Goal: Task Accomplishment & Management: Complete application form

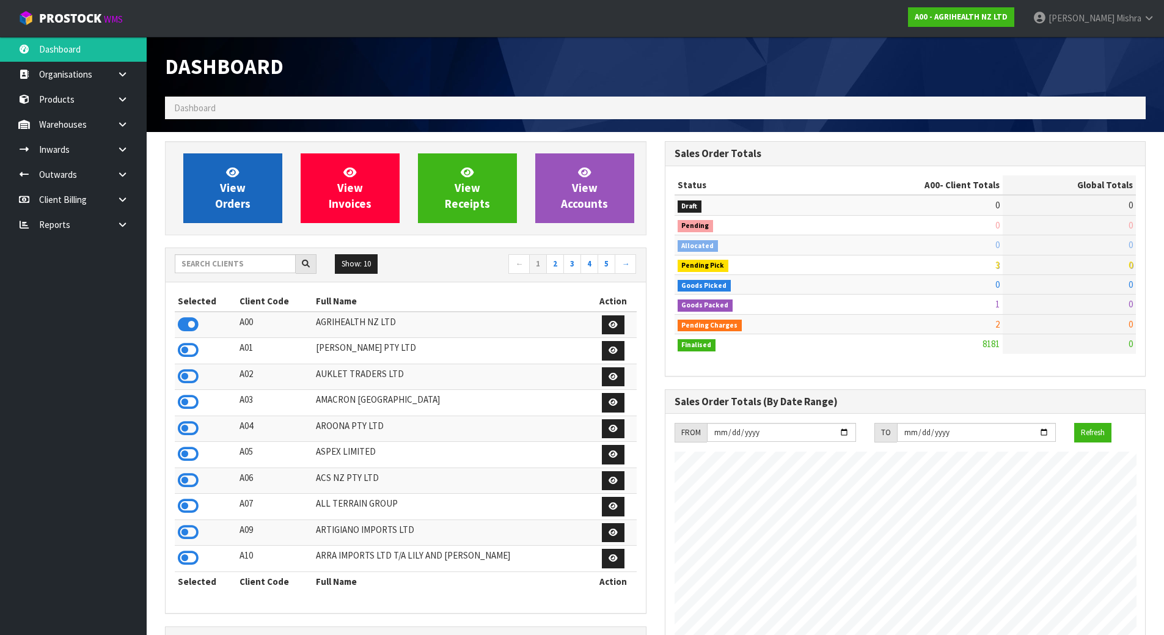
scroll to position [926, 499]
click at [220, 266] on input "text" at bounding box center [235, 263] width 121 height 19
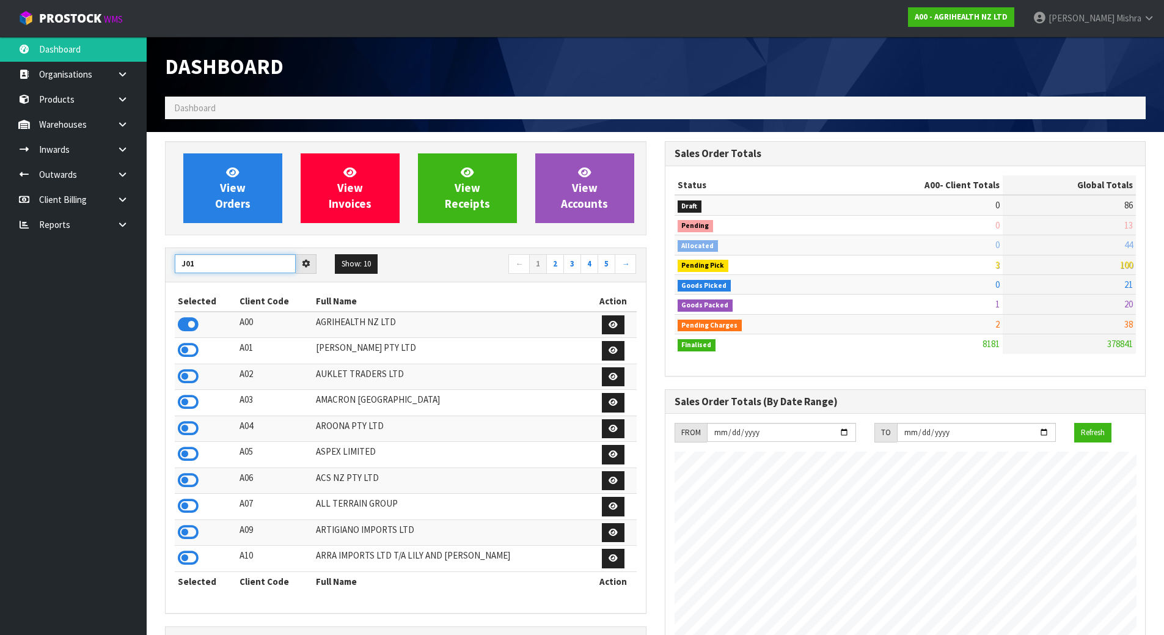
type input "J01"
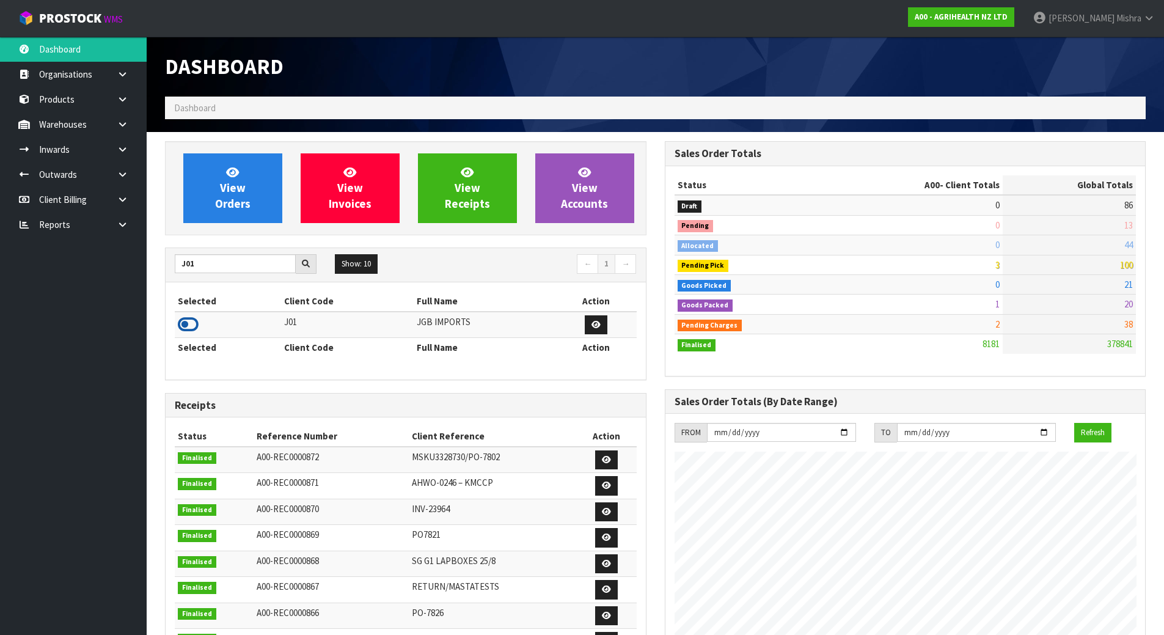
click at [189, 329] on icon at bounding box center [188, 324] width 21 height 18
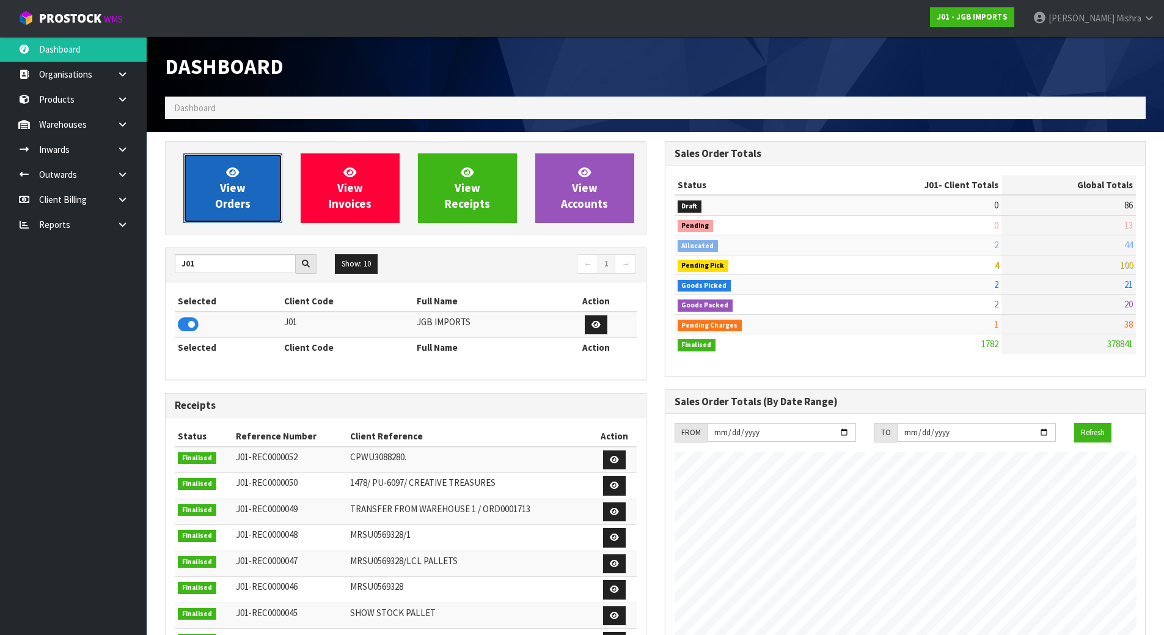
click at [242, 180] on link "View Orders" at bounding box center [232, 188] width 99 height 70
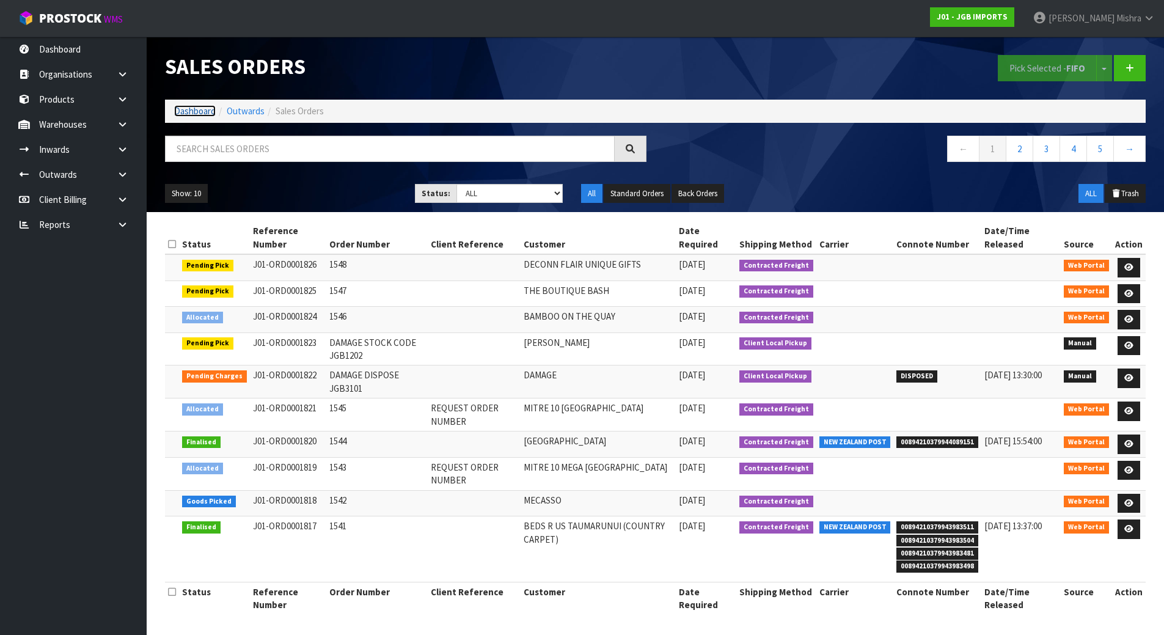
click at [205, 111] on link "Dashboard" at bounding box center [195, 111] width 42 height 12
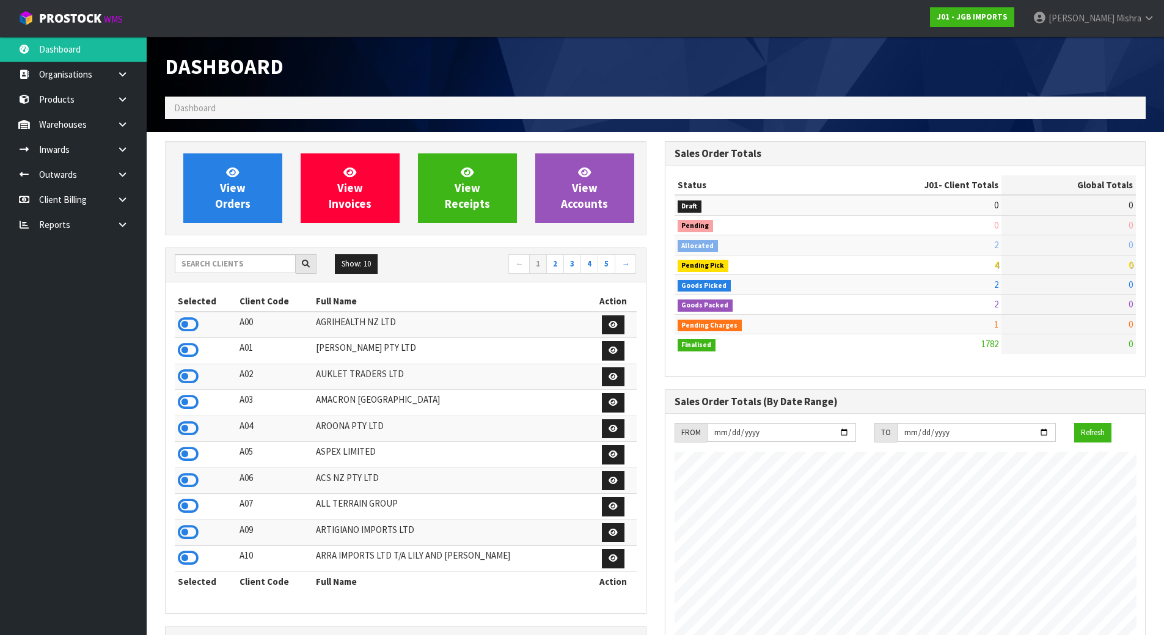
scroll to position [926, 499]
click at [203, 272] on input "text" at bounding box center [235, 263] width 121 height 19
type input "D05"
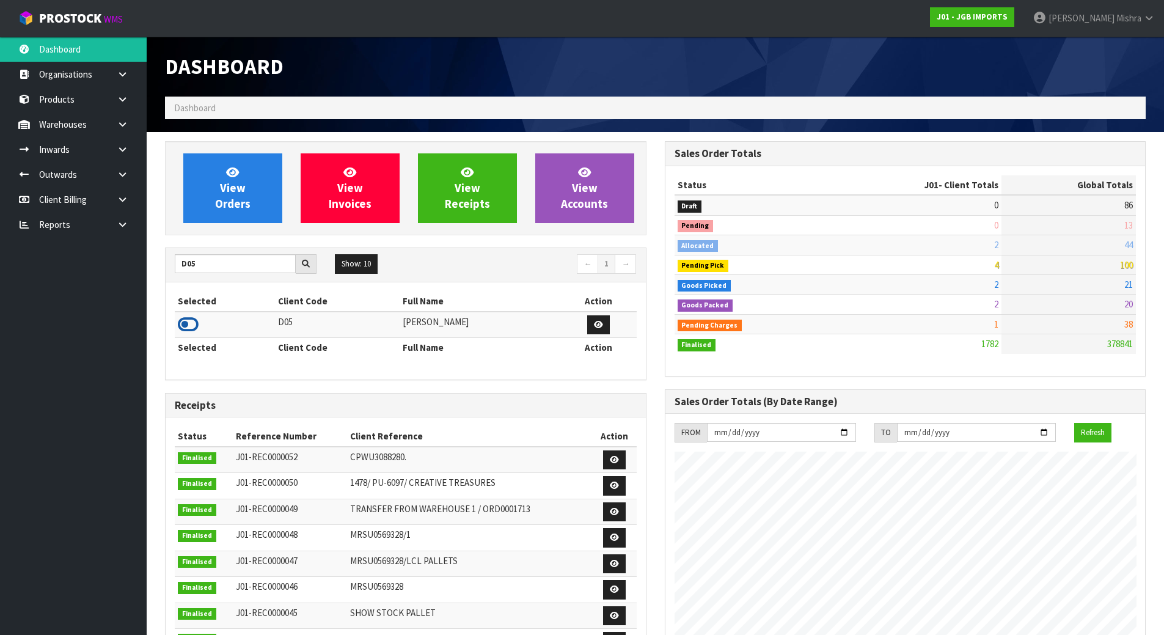
click at [183, 329] on icon at bounding box center [188, 324] width 21 height 18
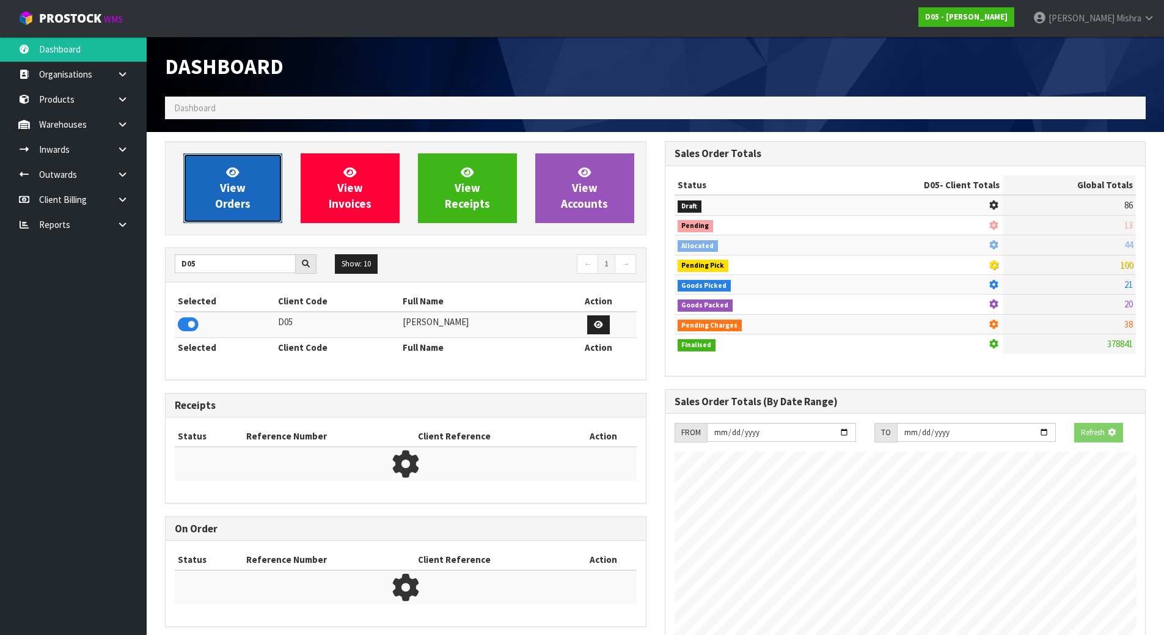
scroll to position [1004, 499]
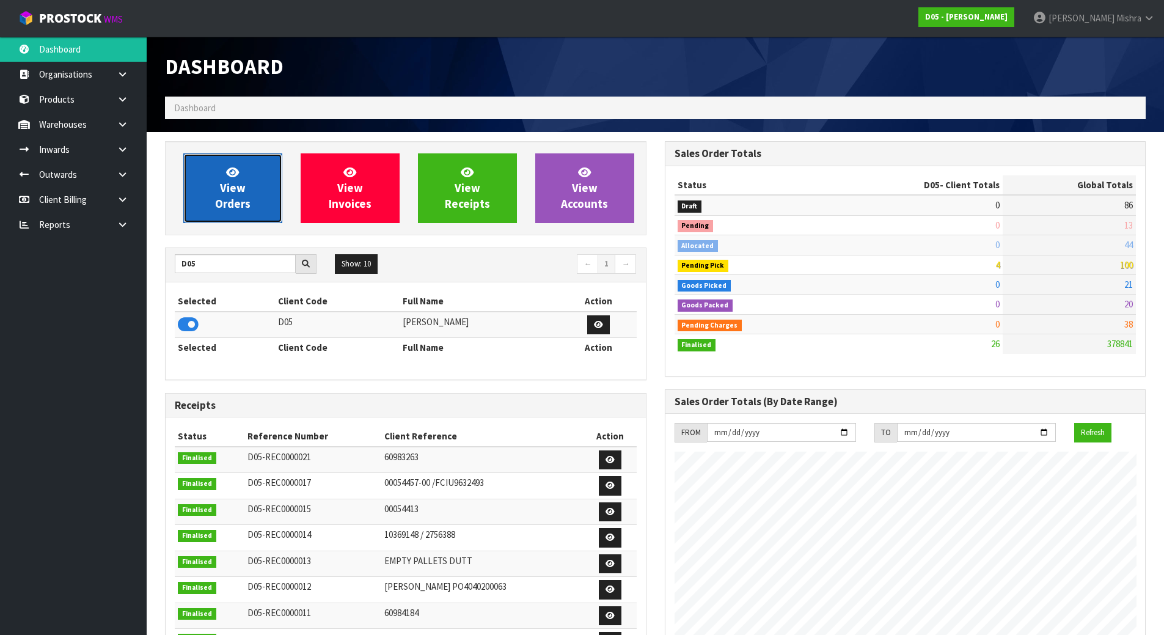
click at [233, 207] on span "View Orders" at bounding box center [232, 188] width 35 height 46
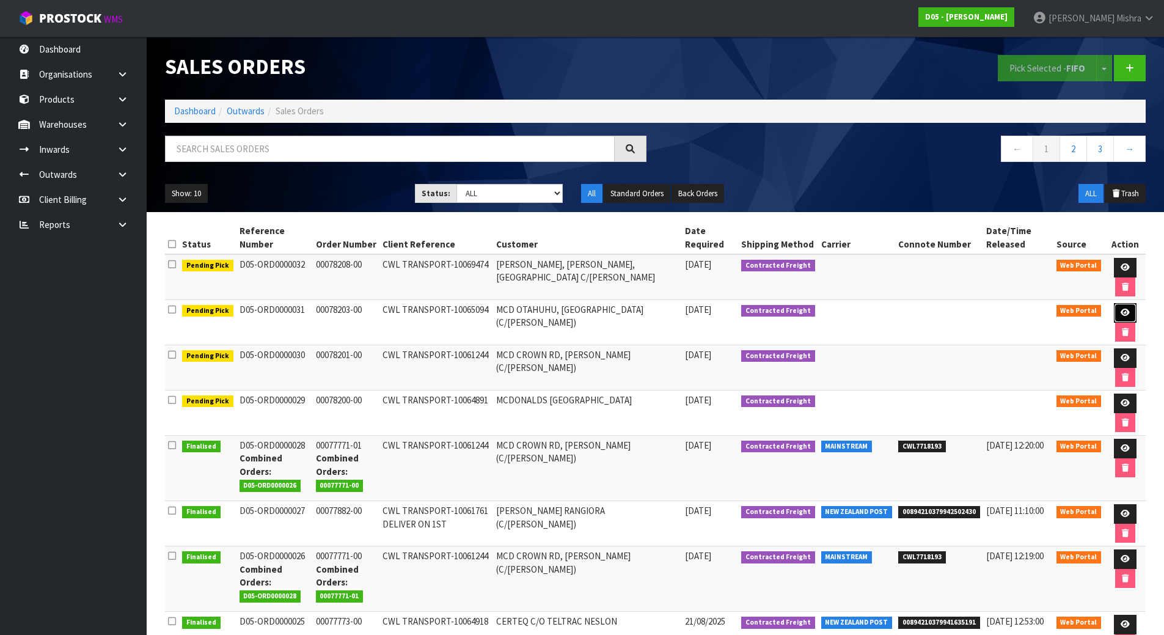
click at [1121, 314] on icon at bounding box center [1125, 313] width 9 height 8
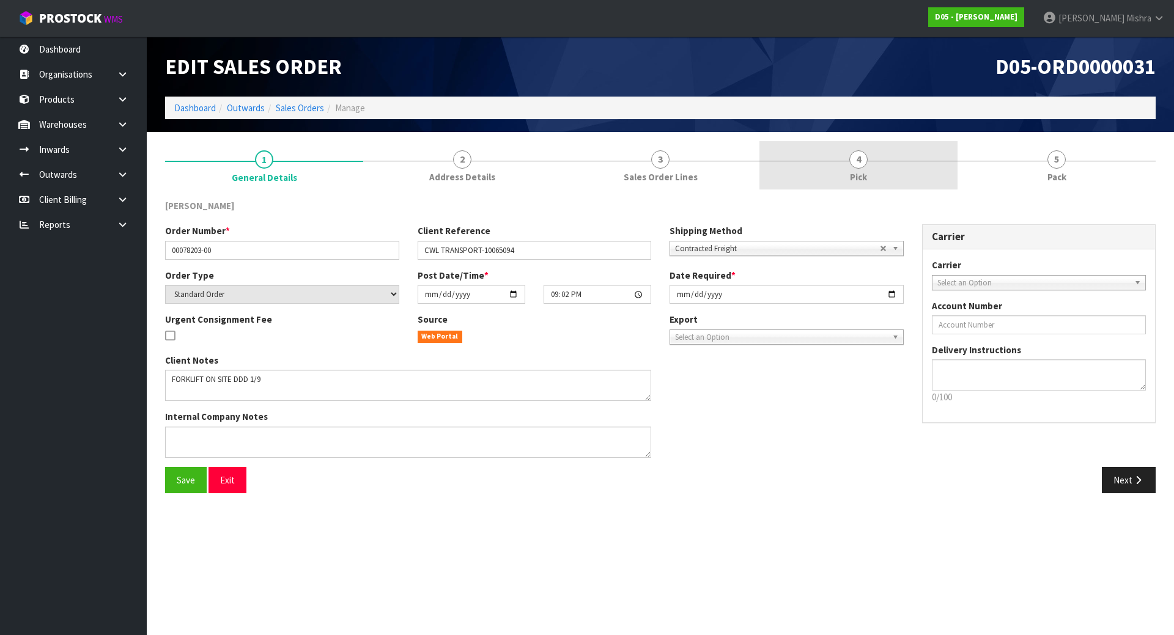
click at [878, 170] on link "4 Pick" at bounding box center [858, 165] width 198 height 48
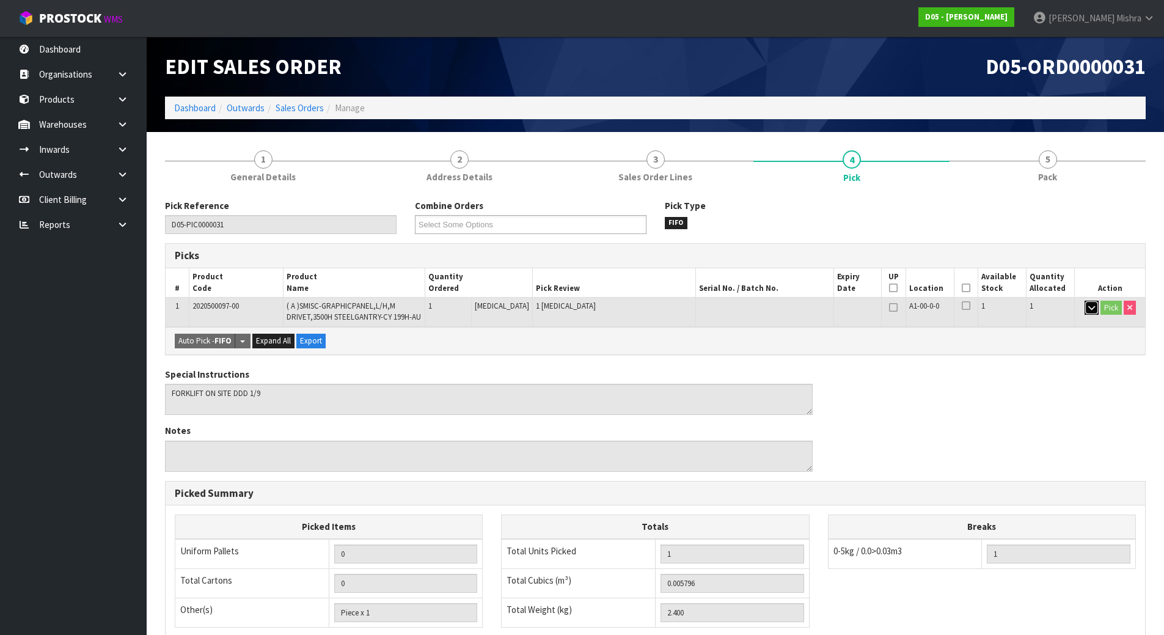
click at [1097, 309] on button "button" at bounding box center [1092, 308] width 14 height 15
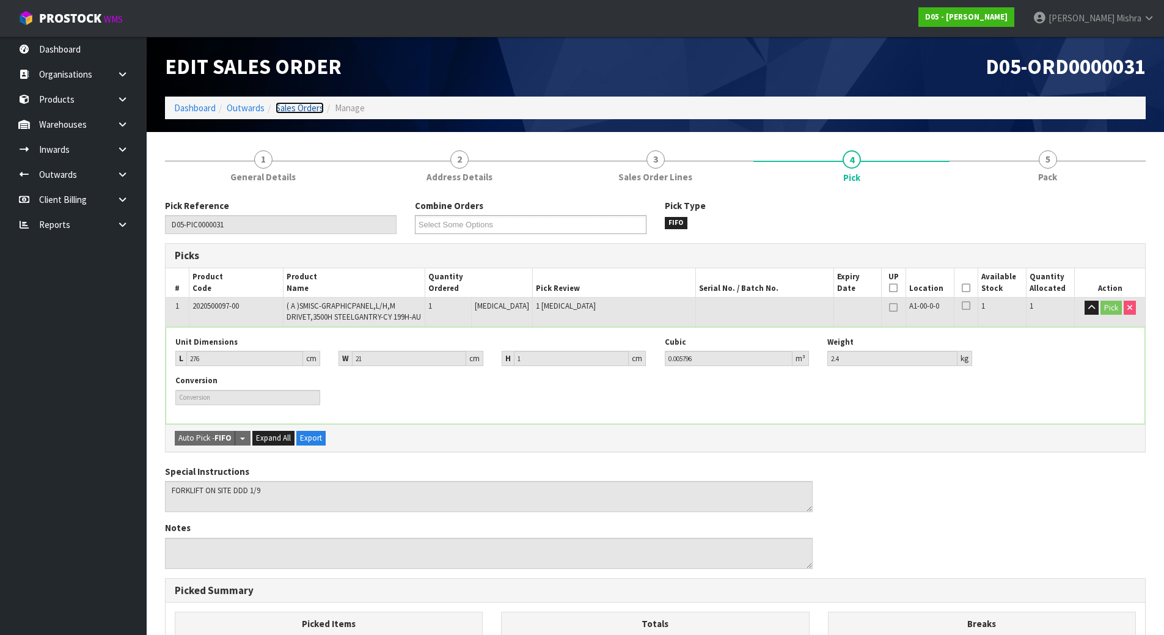
click at [311, 108] on link "Sales Orders" at bounding box center [300, 108] width 48 height 12
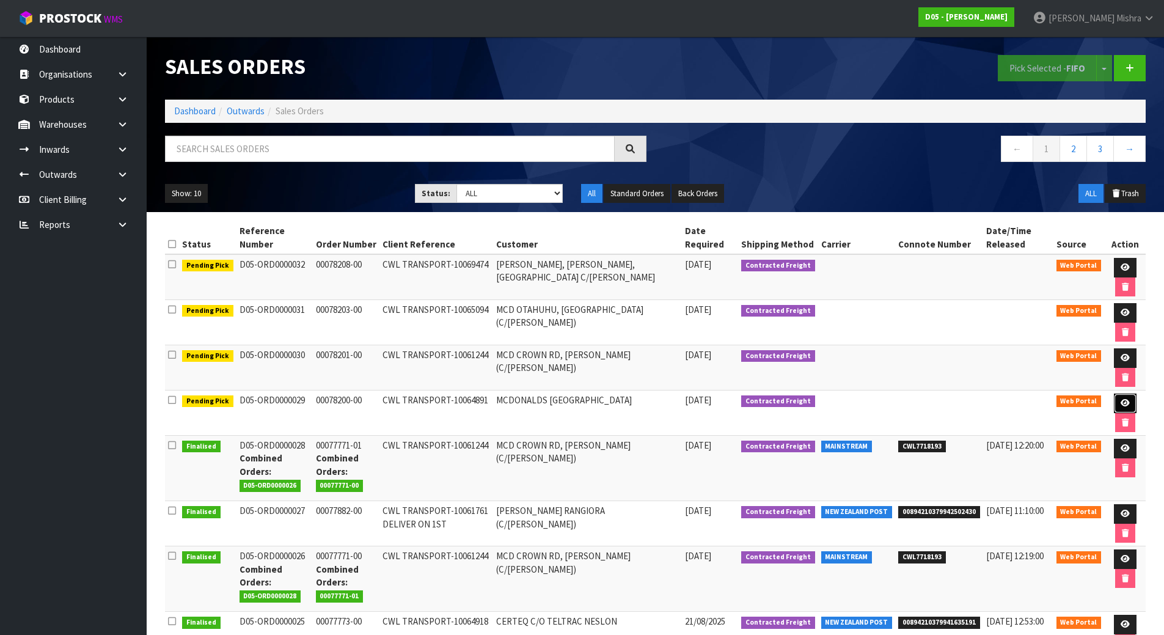
click at [1127, 400] on icon at bounding box center [1125, 403] width 9 height 8
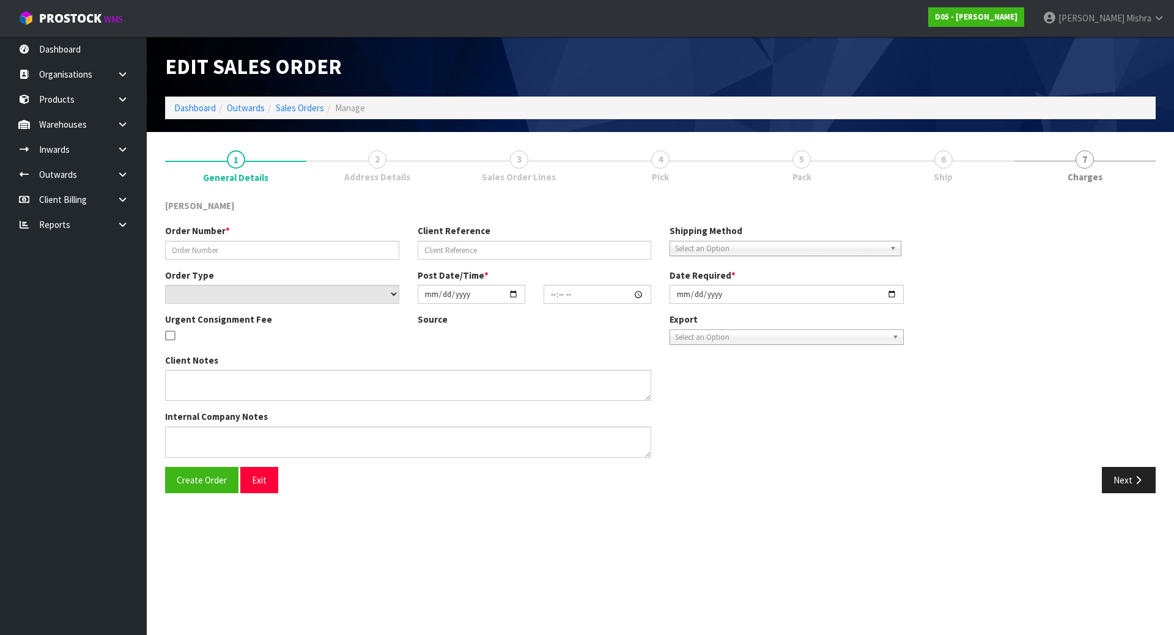
type input "00078200-00"
type input "CWL TRANSPORT-10064891"
select select "number:0"
type input "[DATE]"
type input "16:55:00.000"
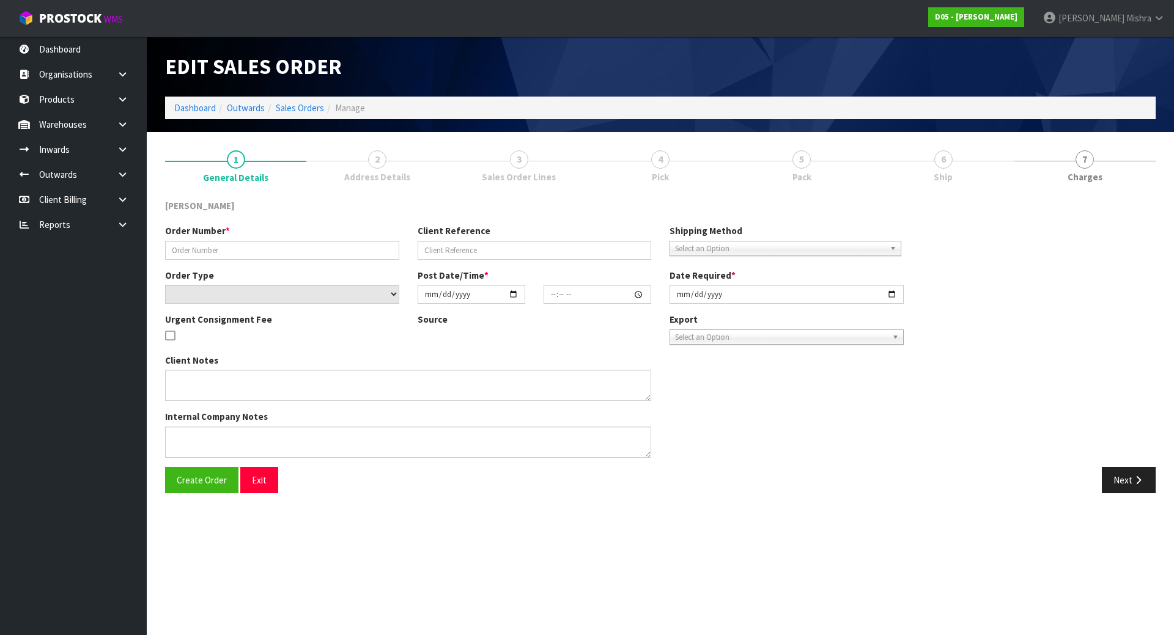
type input "[DATE]"
type textarea "PLEASE DELIVER DIRECT TO STORE NO FORKLIFT - DDD ASAP"
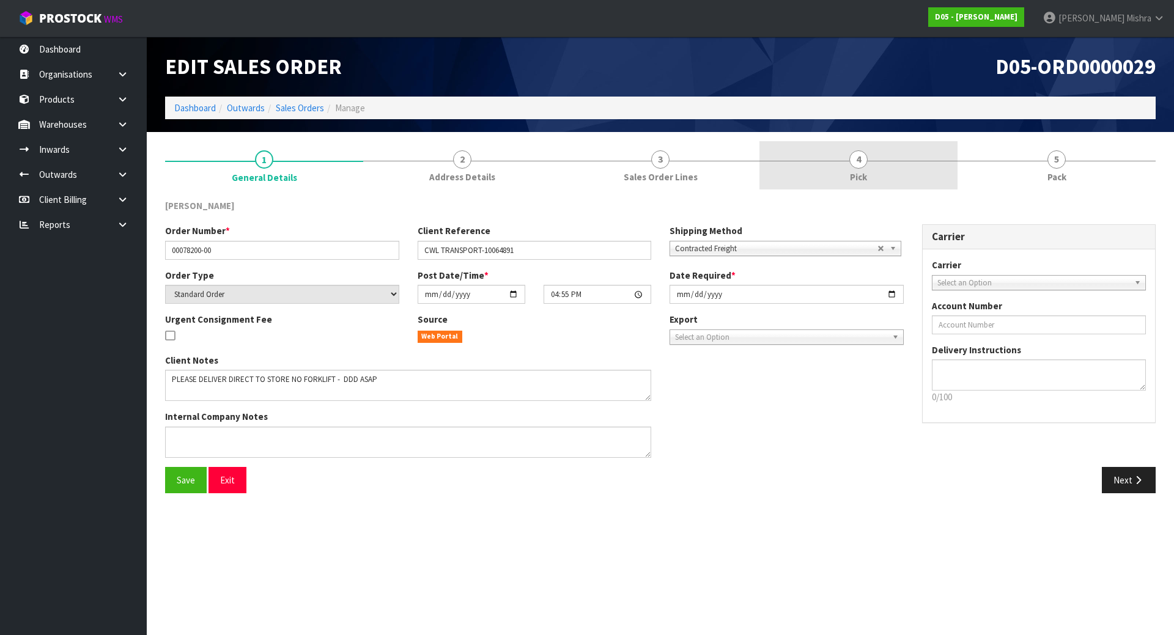
click at [869, 159] on link "4 Pick" at bounding box center [858, 165] width 198 height 48
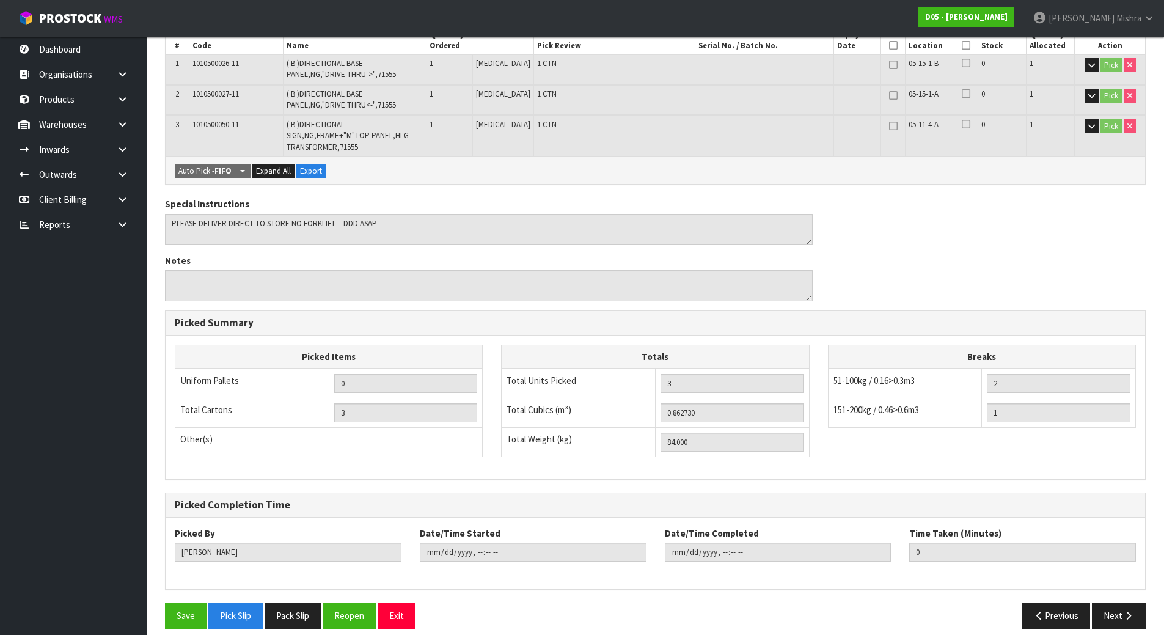
scroll to position [255, 0]
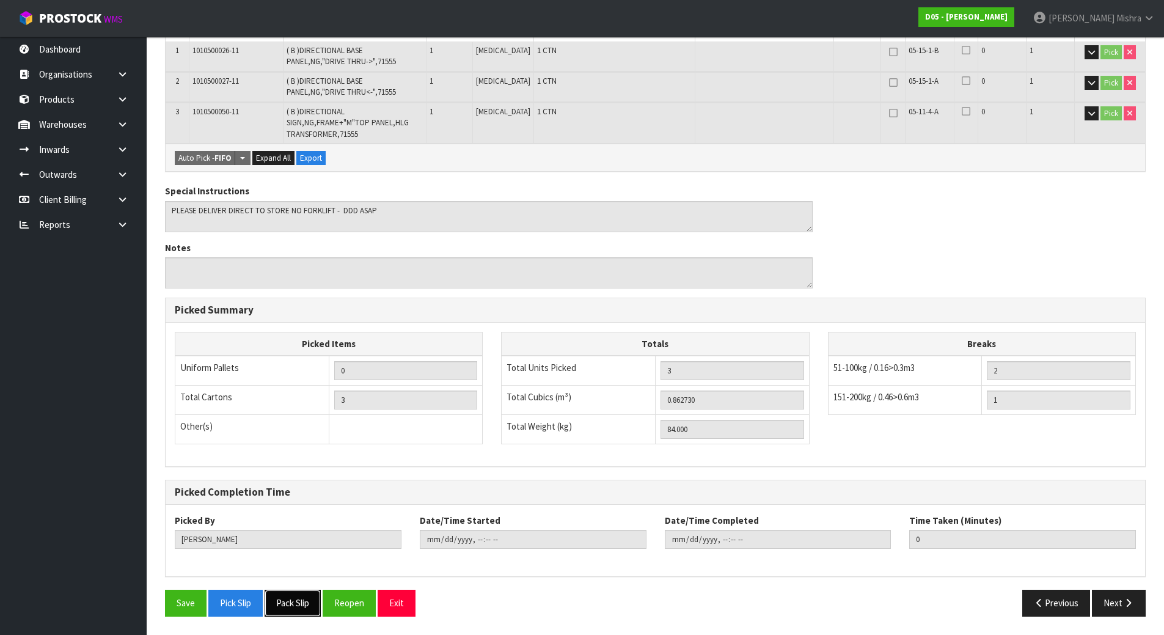
click at [281, 604] on button "Pack Slip" at bounding box center [293, 603] width 56 height 26
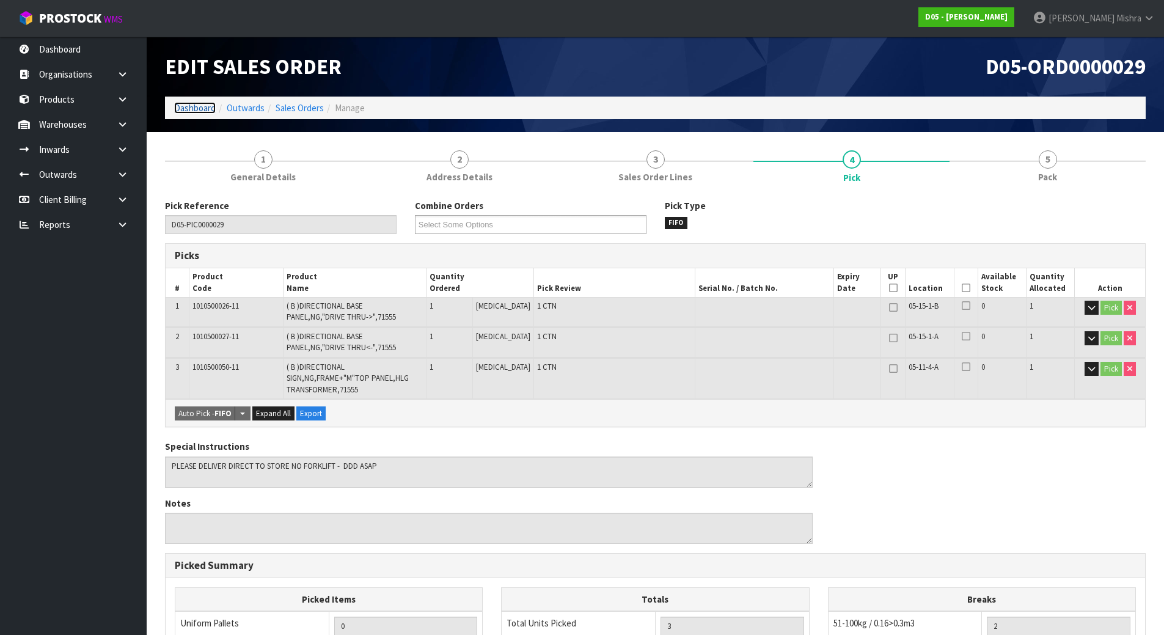
click at [186, 112] on link "Dashboard" at bounding box center [195, 108] width 42 height 12
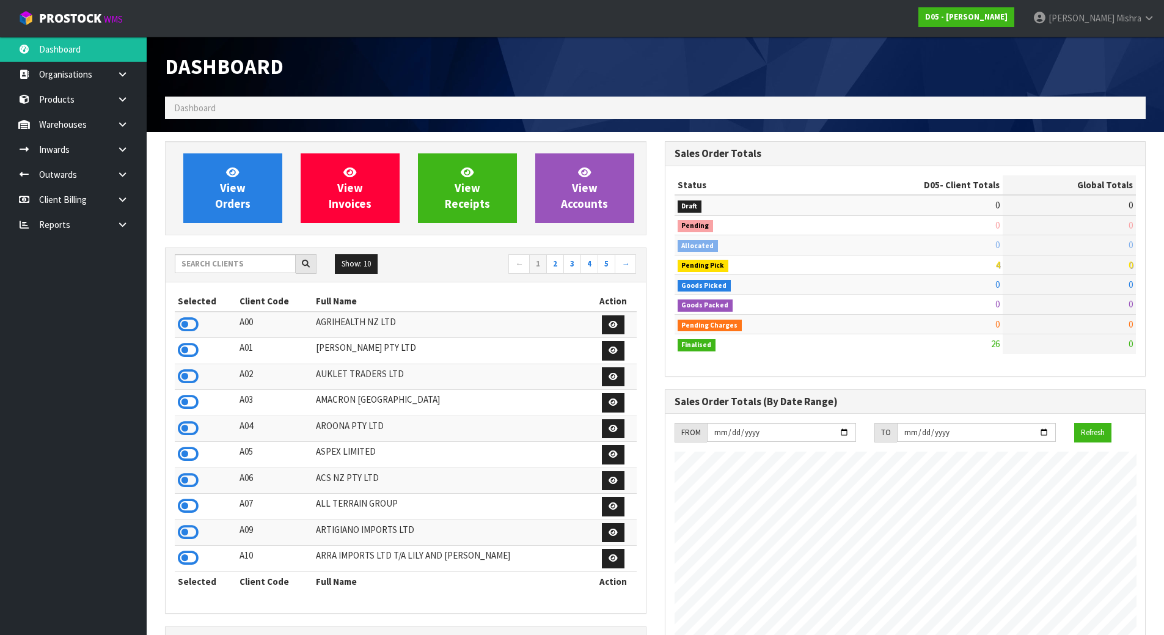
scroll to position [1004, 499]
click at [214, 264] on input "text" at bounding box center [235, 263] width 121 height 19
type input "J01"
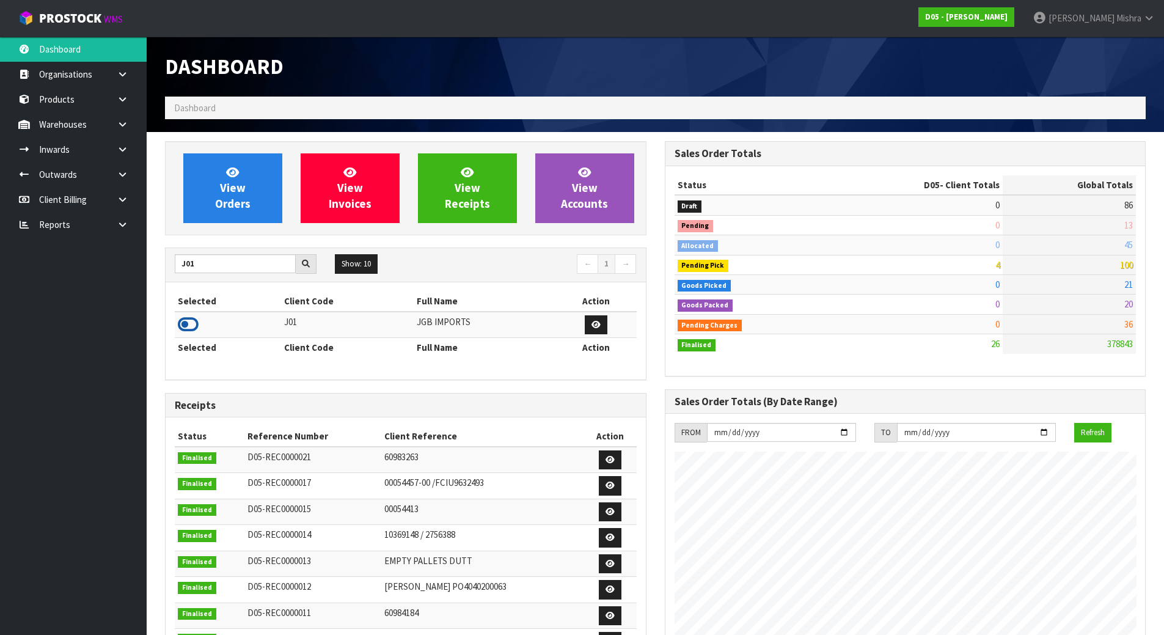
click at [186, 317] on icon at bounding box center [188, 324] width 21 height 18
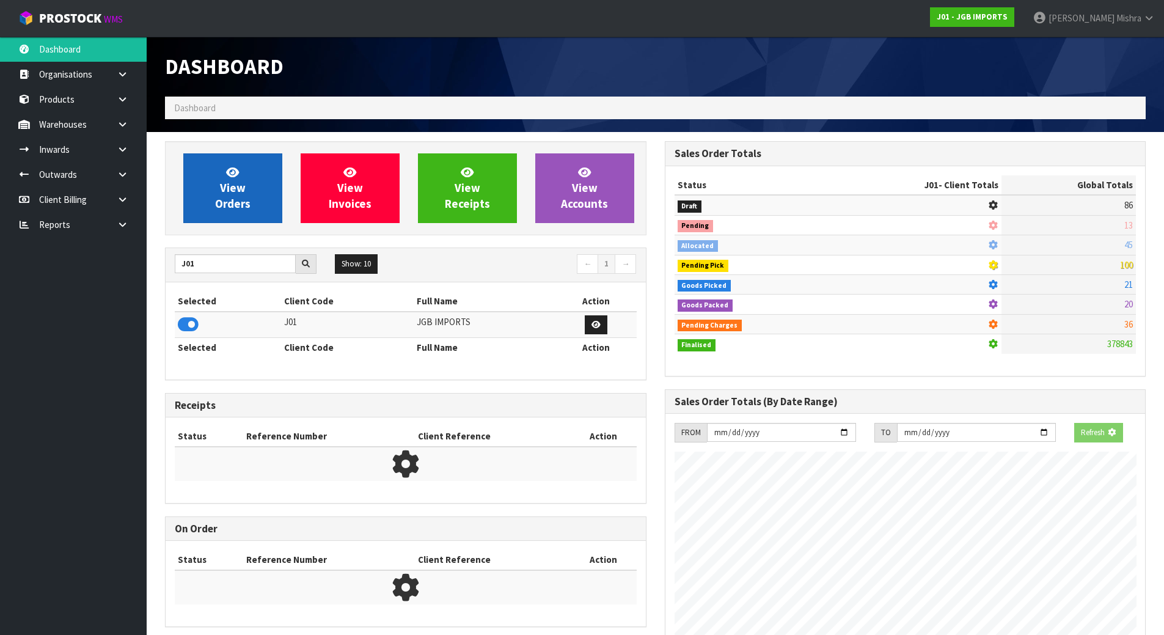
scroll to position [926, 499]
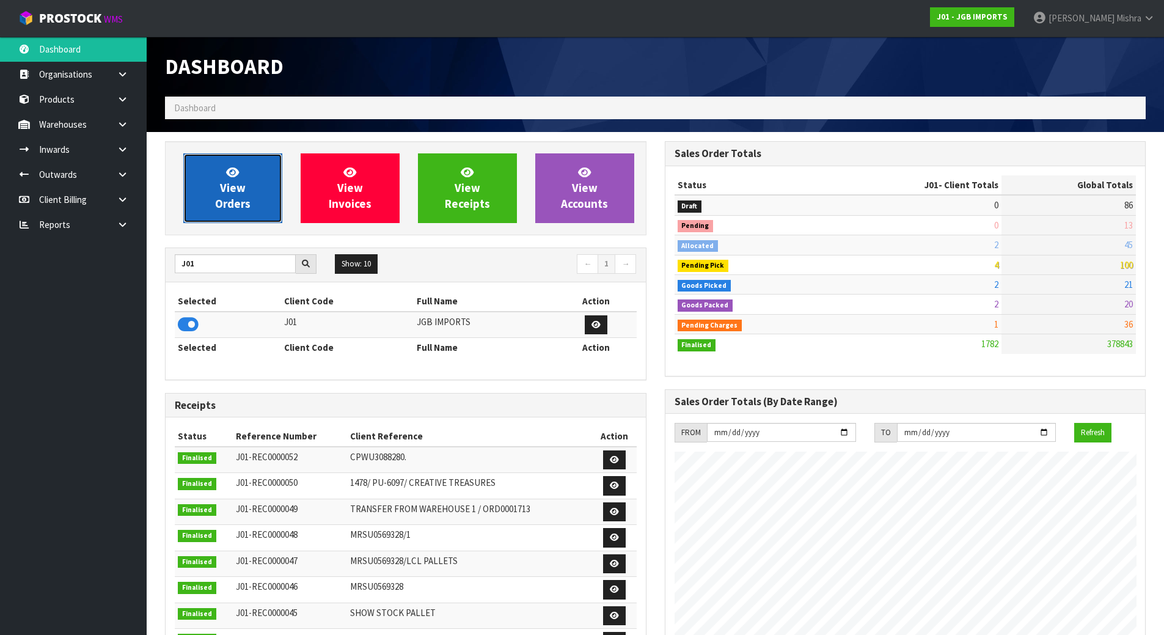
click at [229, 209] on span "View Orders" at bounding box center [232, 188] width 35 height 46
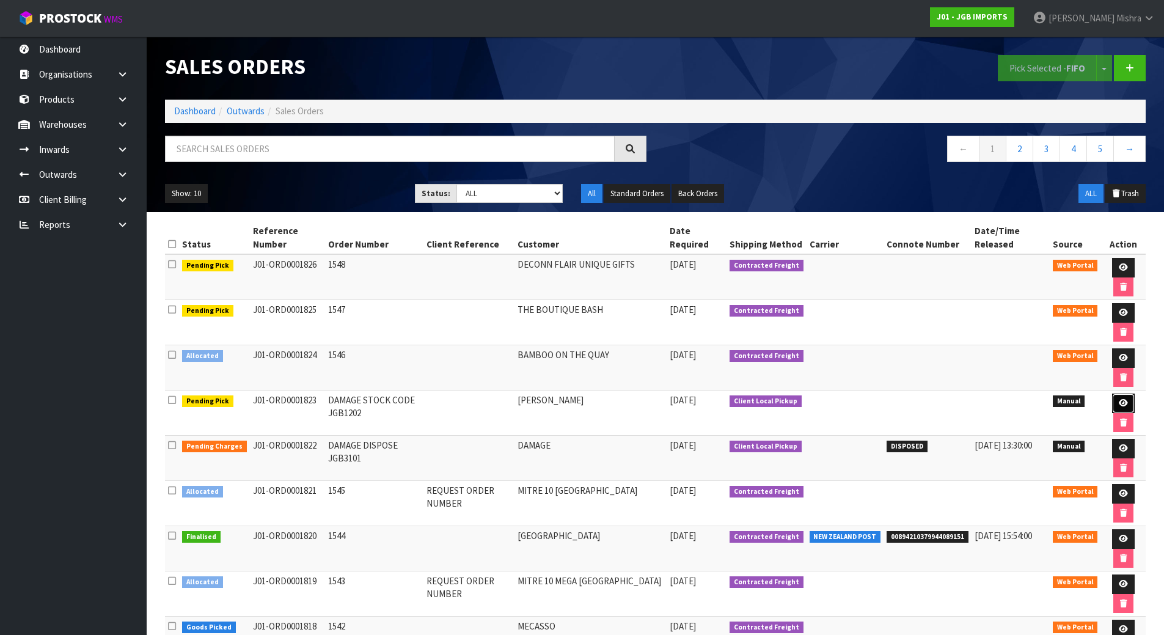
click at [1125, 405] on icon at bounding box center [1123, 403] width 9 height 8
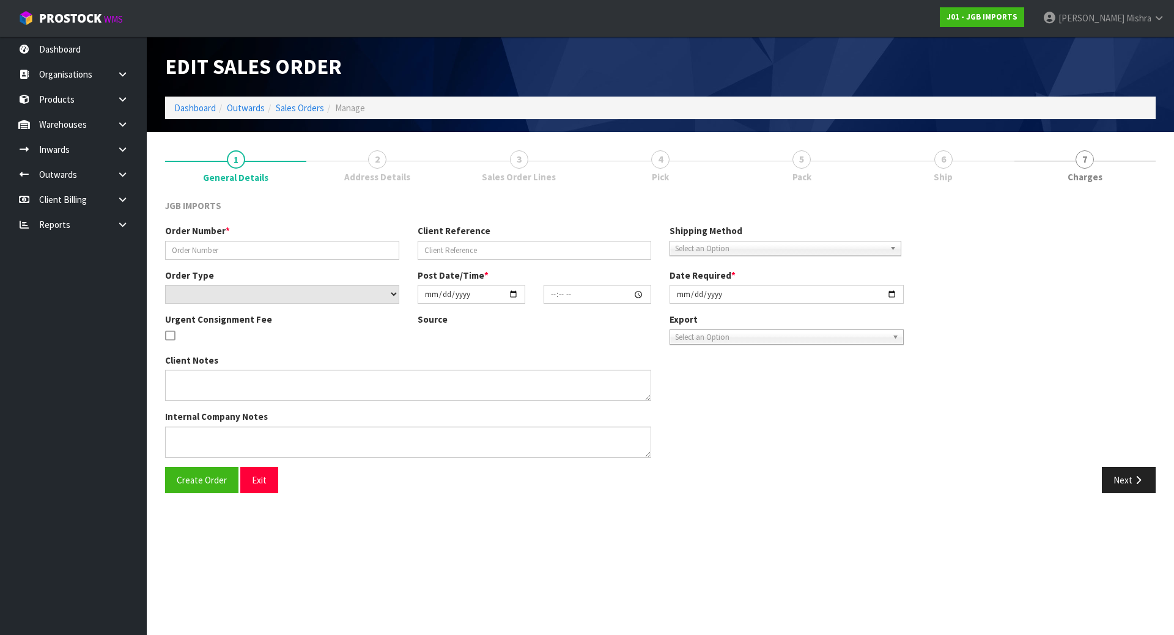
type input "DAMAGE STOCK CODE JGB1202"
select select "number:0"
type input "[DATE]"
type input "15:16:00.000"
type input "[DATE]"
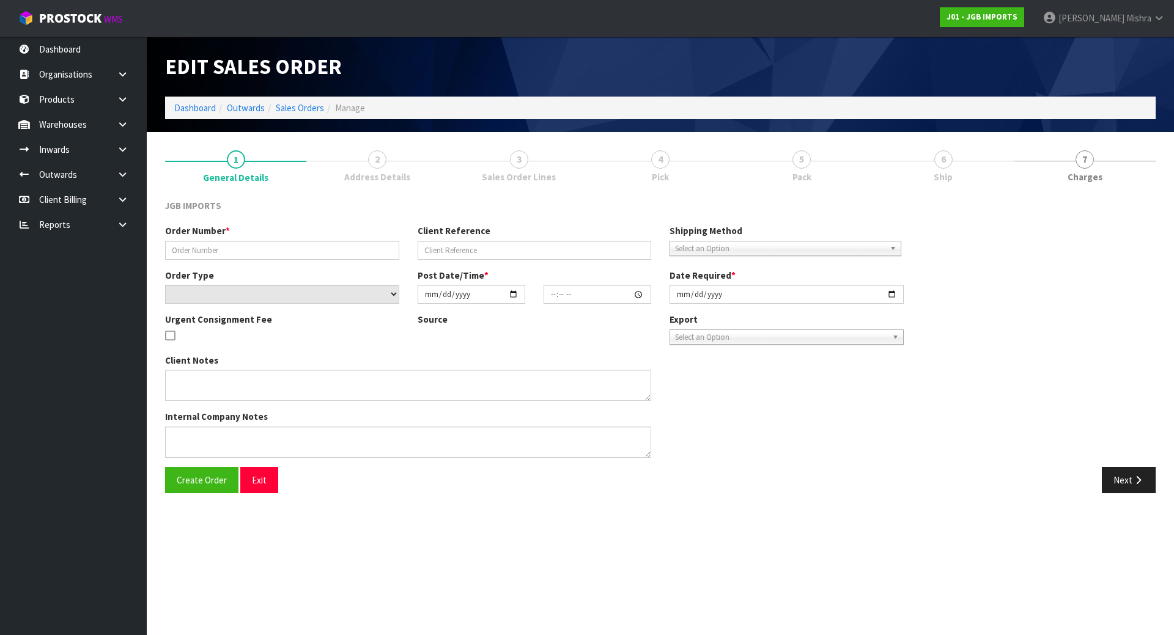
type textarea "2 X JGB1202"
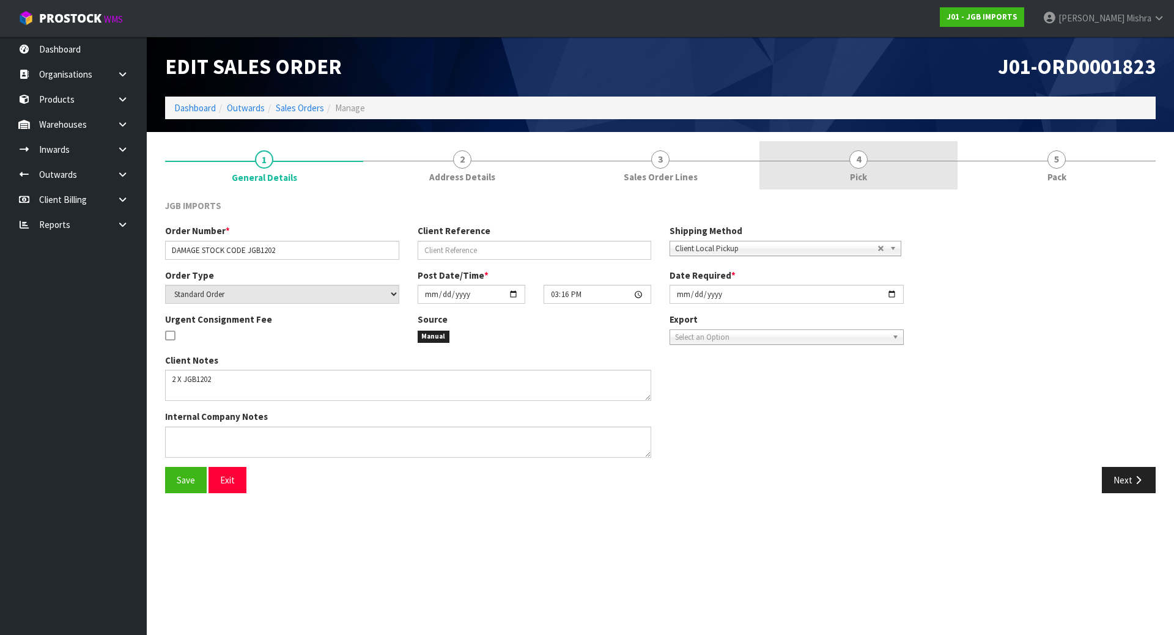
click at [886, 155] on link "4 Pick" at bounding box center [858, 165] width 198 height 48
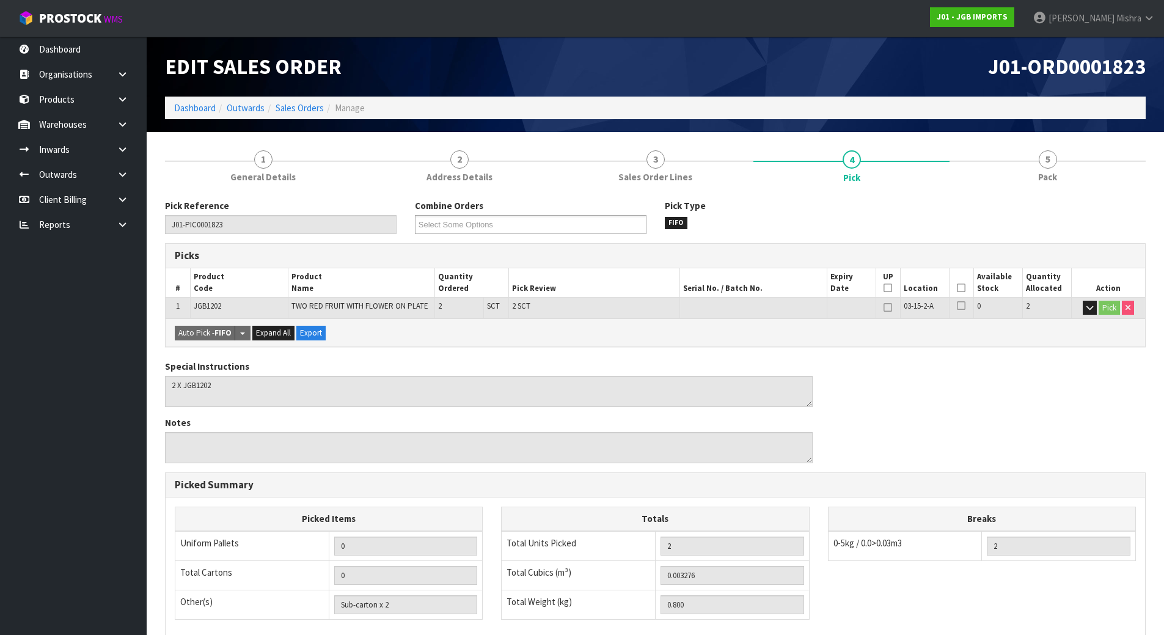
click at [967, 288] on th "Picked" at bounding box center [961, 282] width 24 height 29
click at [963, 288] on icon at bounding box center [961, 288] width 9 height 1
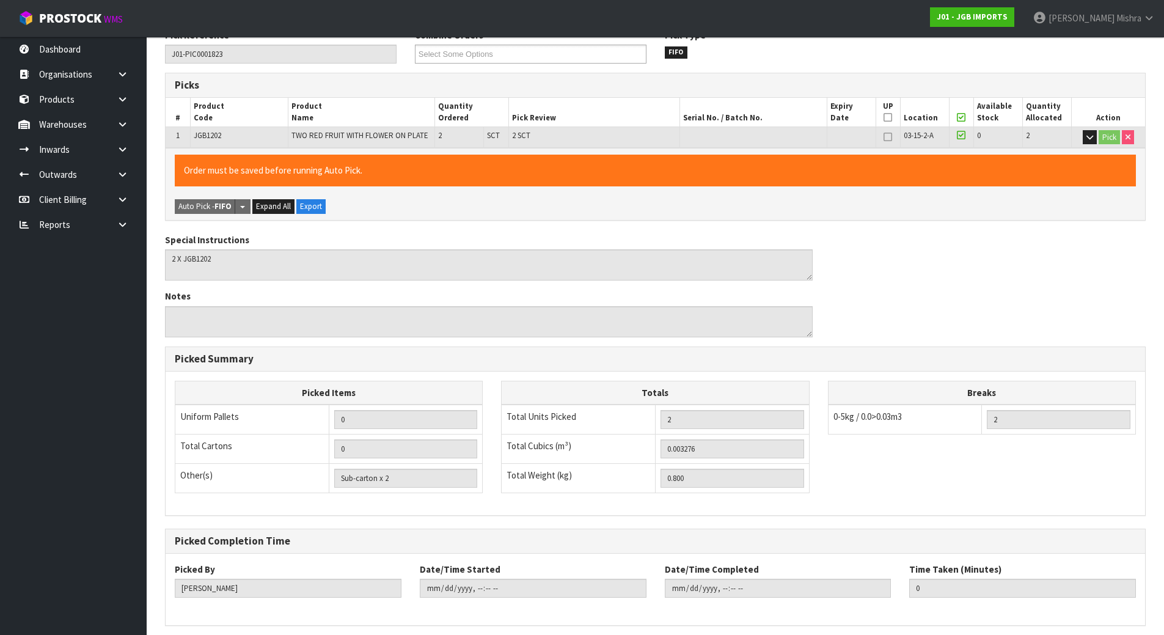
scroll to position [219, 0]
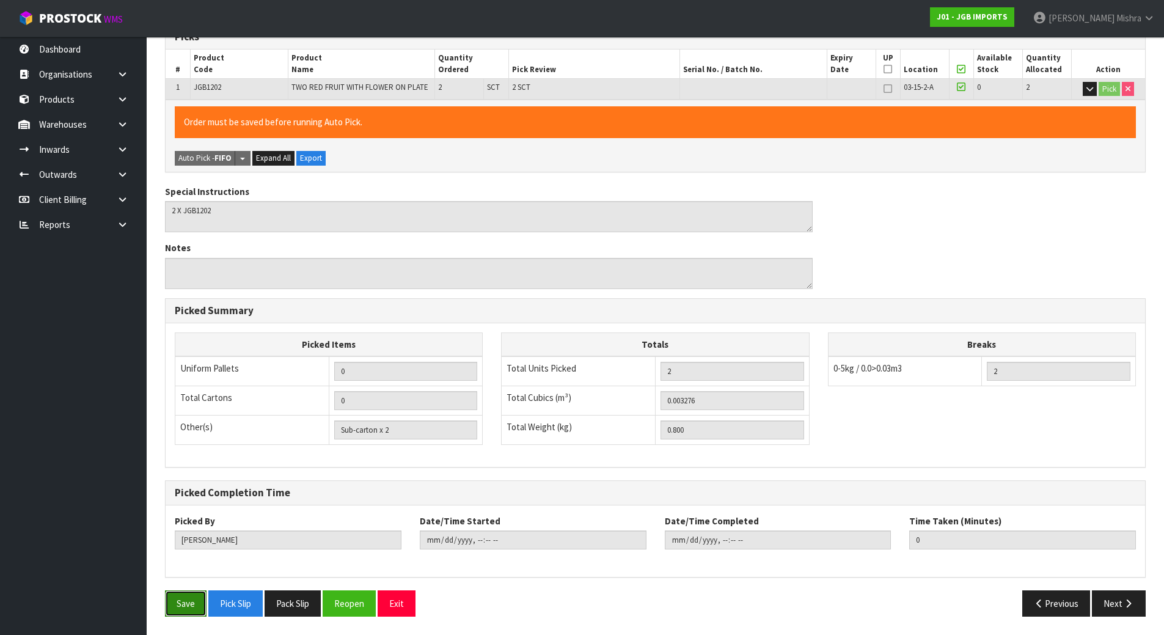
click at [190, 609] on button "Save" at bounding box center [186, 603] width 42 height 26
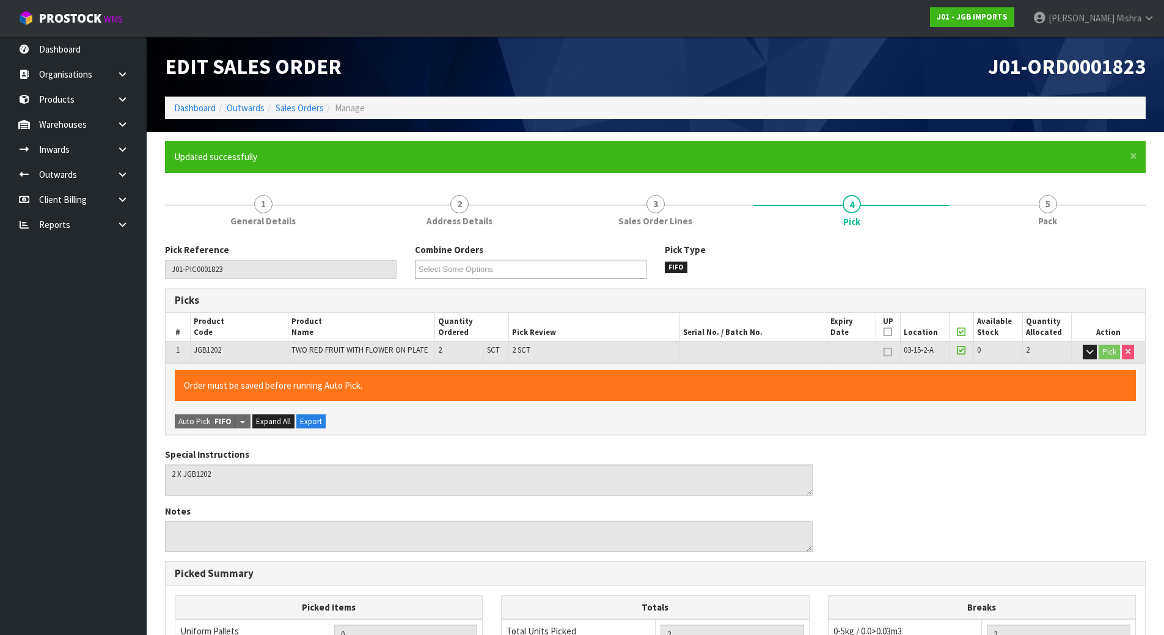
type input "[PERSON_NAME]"
type input "[DATE]T07:39:53"
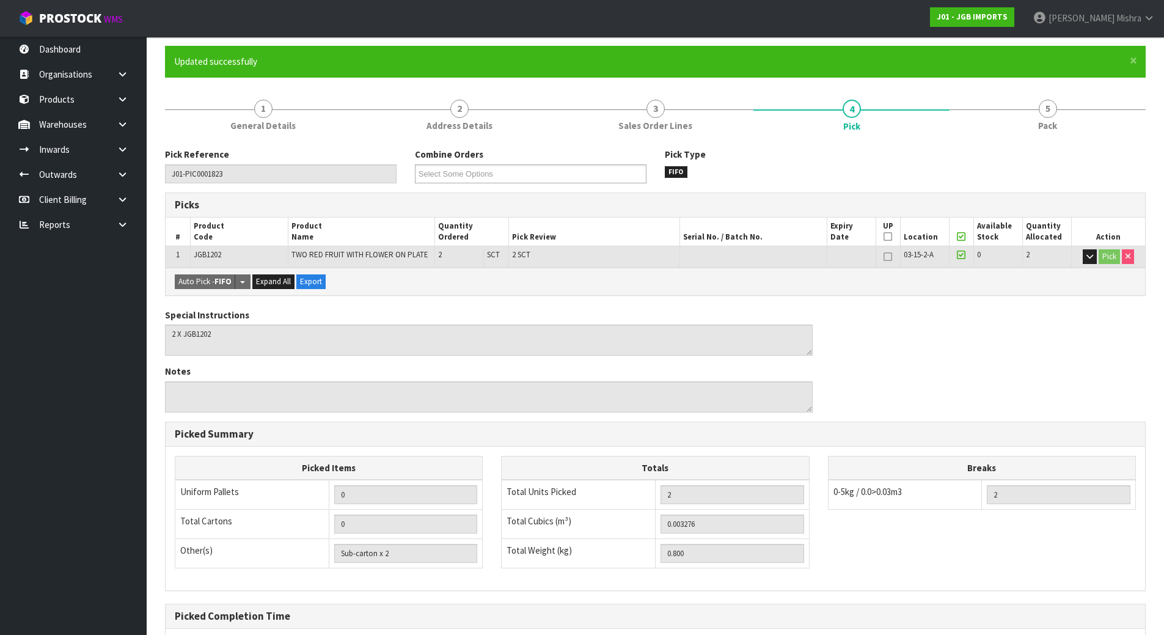
scroll to position [219, 0]
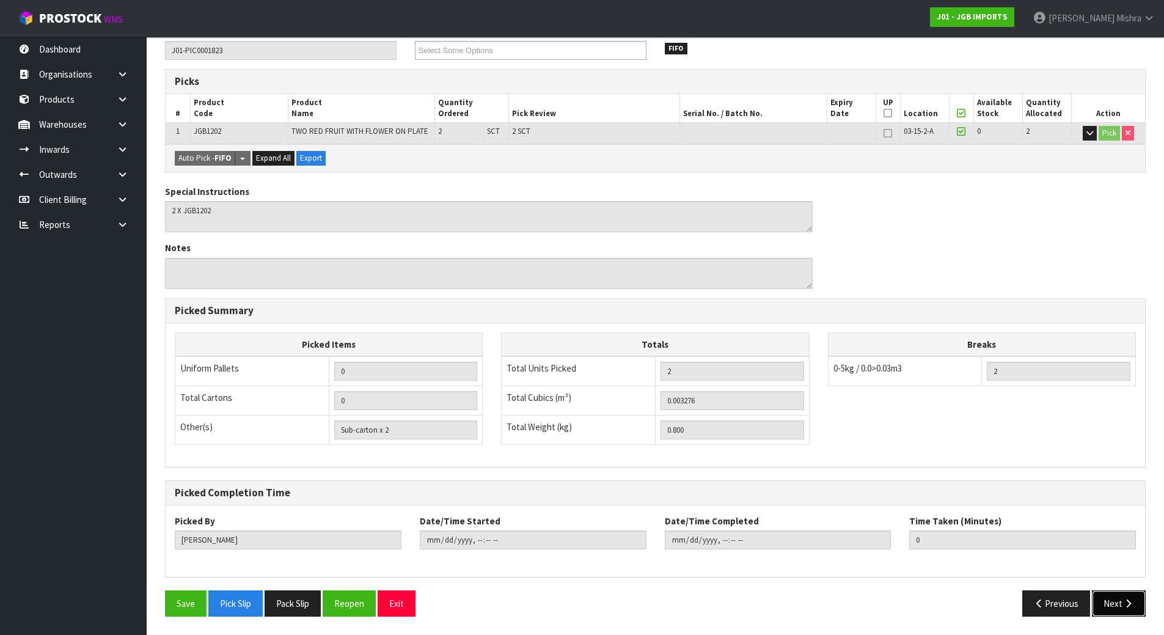
click at [1127, 606] on icon "button" at bounding box center [1129, 603] width 12 height 9
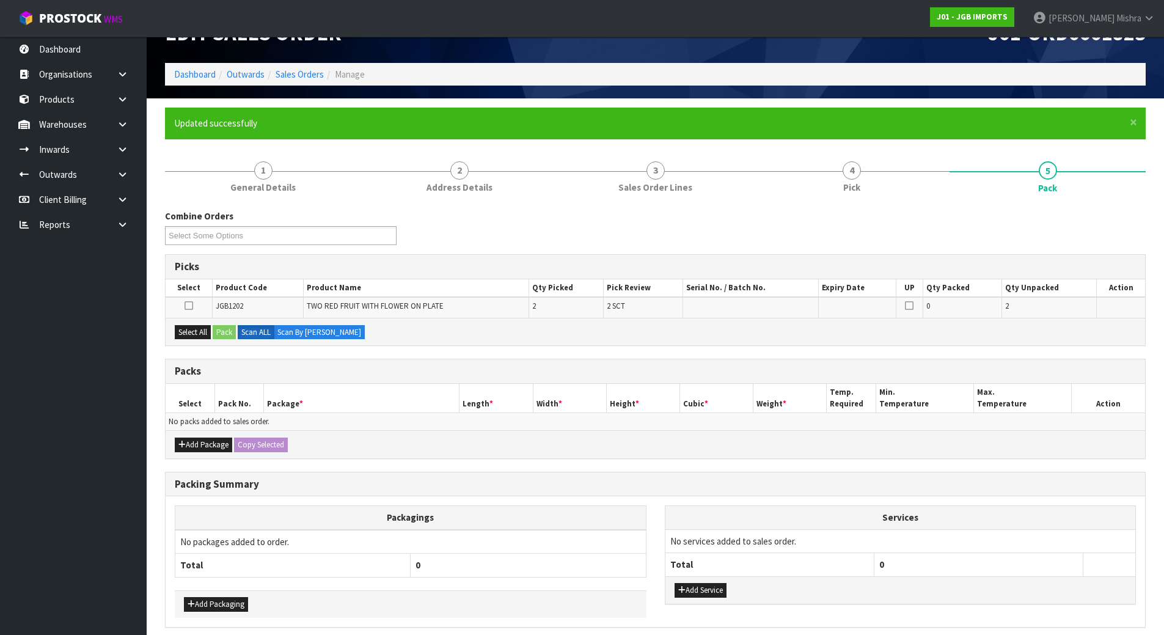
scroll to position [84, 0]
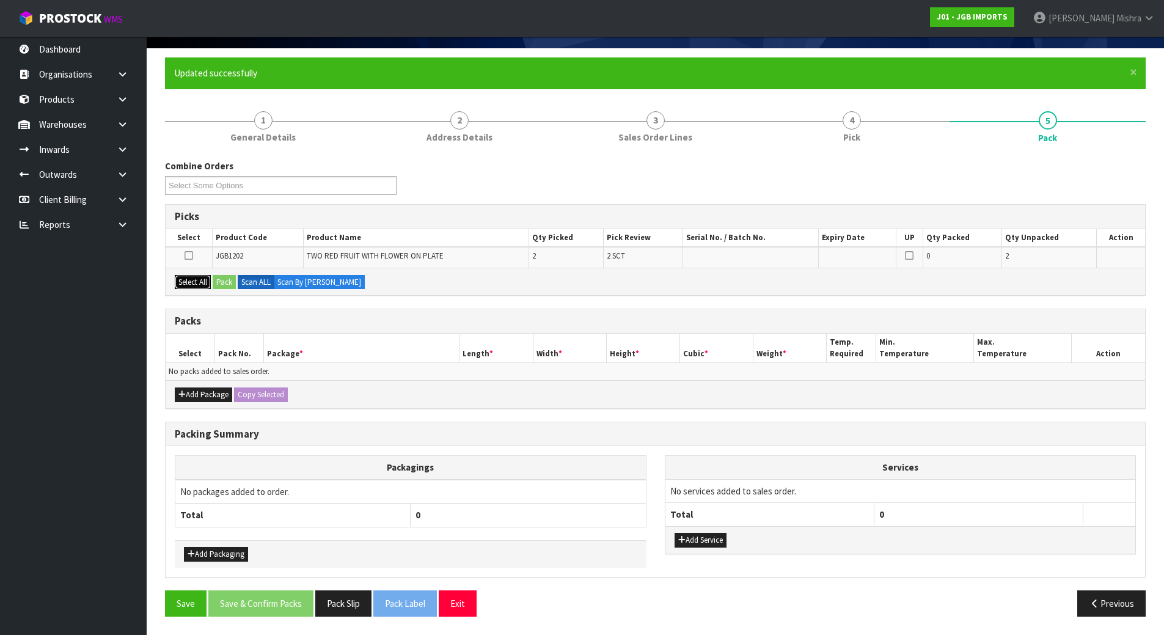
click at [193, 287] on button "Select All" at bounding box center [193, 282] width 36 height 15
click at [217, 282] on button "Pack" at bounding box center [224, 282] width 23 height 15
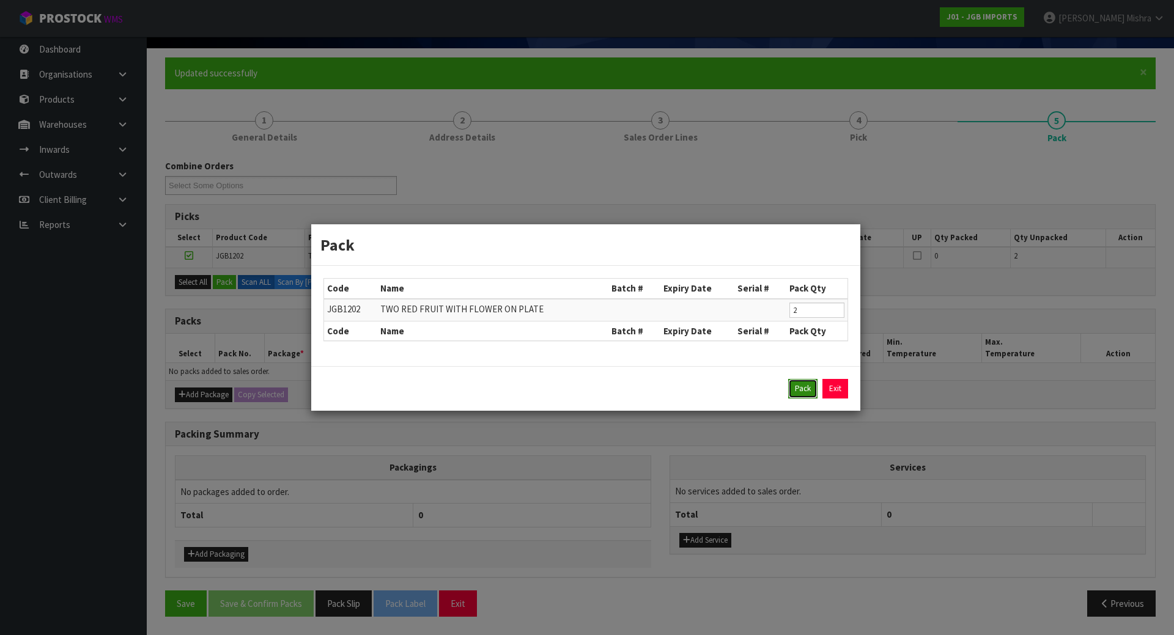
click at [790, 392] on button "Pack" at bounding box center [802, 389] width 29 height 20
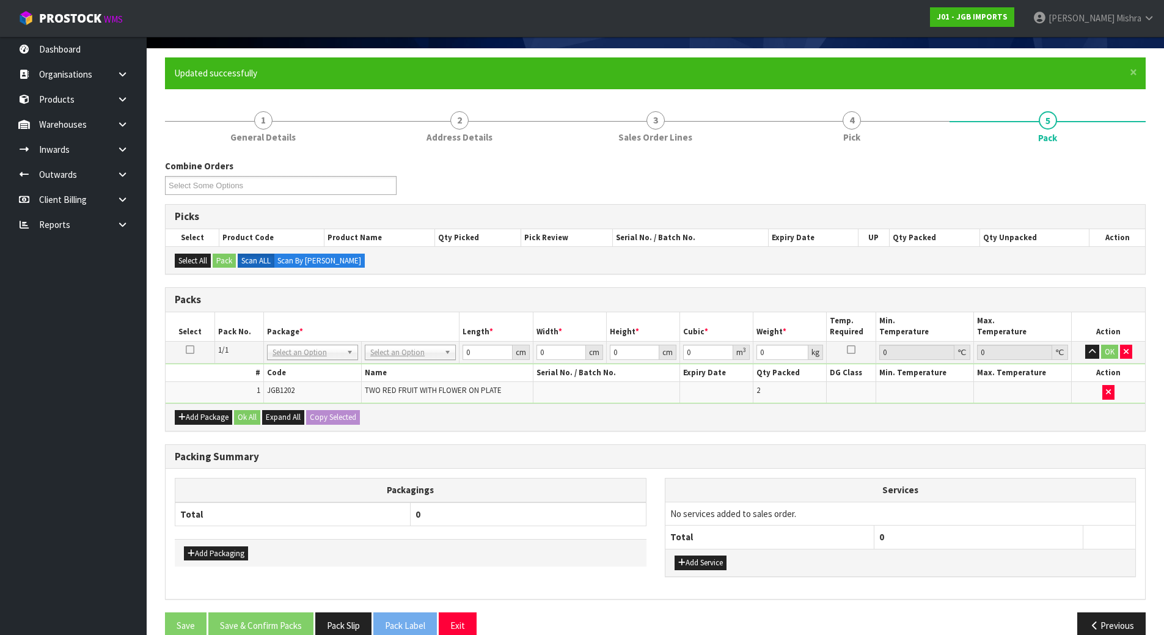
click at [391, 362] on td "No Packaging Cartons PLT GEN120 (1200 X 1000) PLT ONE WAY SKID CHEP HIRE PALLET…" at bounding box center [411, 352] width 98 height 22
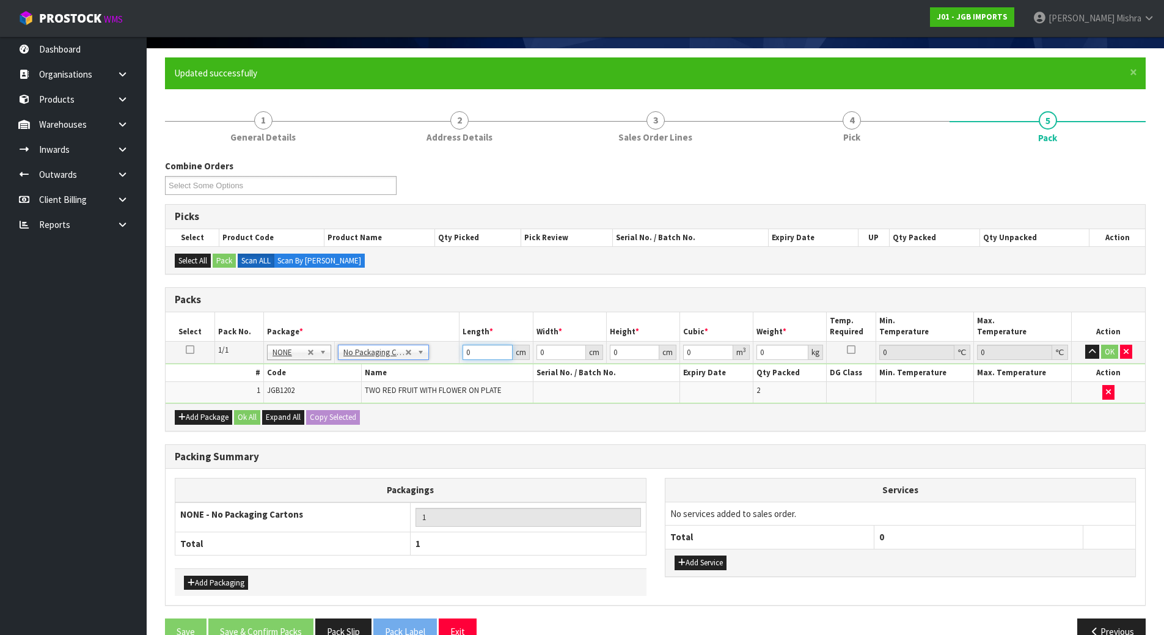
drag, startPoint x: 402, startPoint y: 369, endPoint x: 358, endPoint y: 375, distance: 43.7
click at [358, 375] on tbody "1/1 NONE 007-001 007-002 007-004 007-009 007-013 007-014 007-015 007-017 007-01…" at bounding box center [656, 372] width 980 height 62
type input "1"
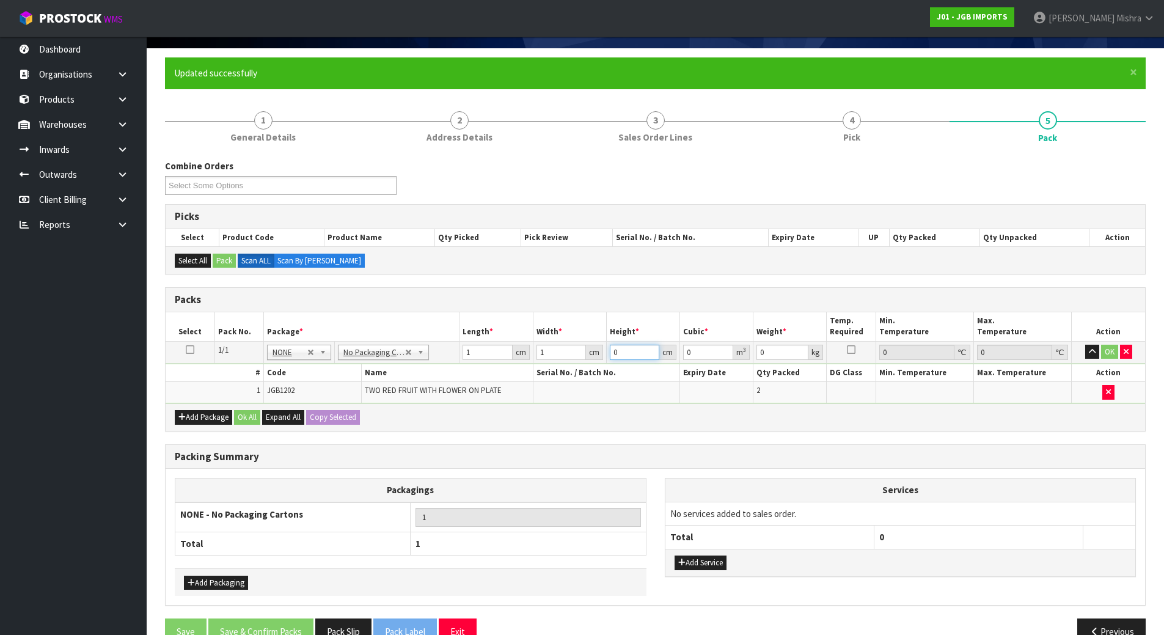
type input "0.000001"
type input "1"
click at [237, 419] on button "Ok All" at bounding box center [247, 417] width 26 height 15
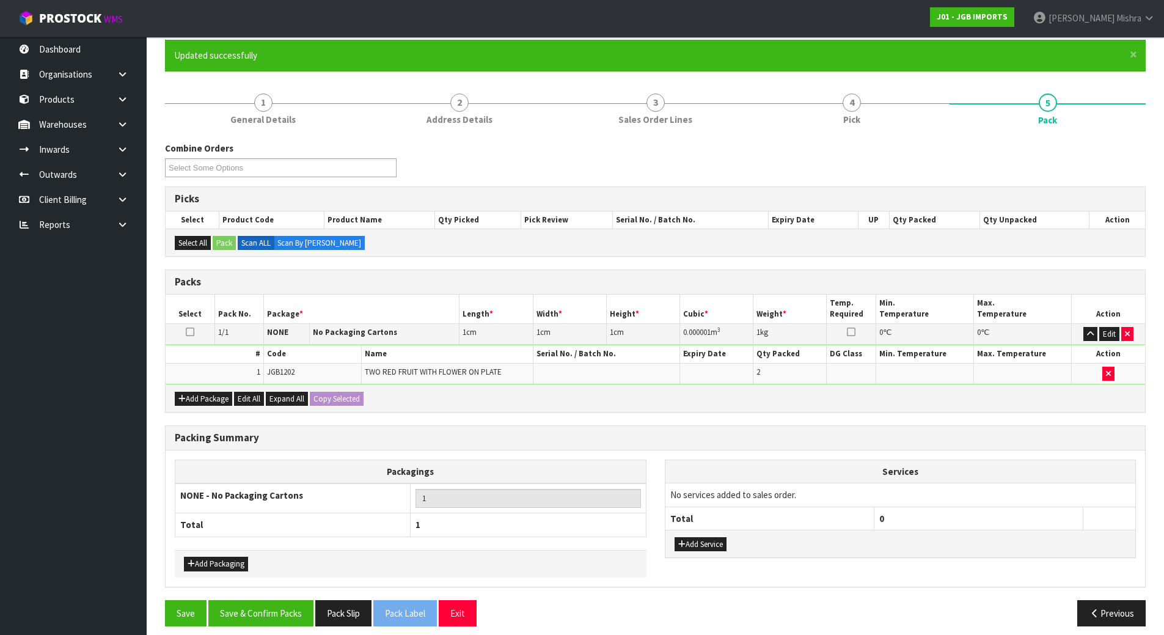
scroll to position [111, 0]
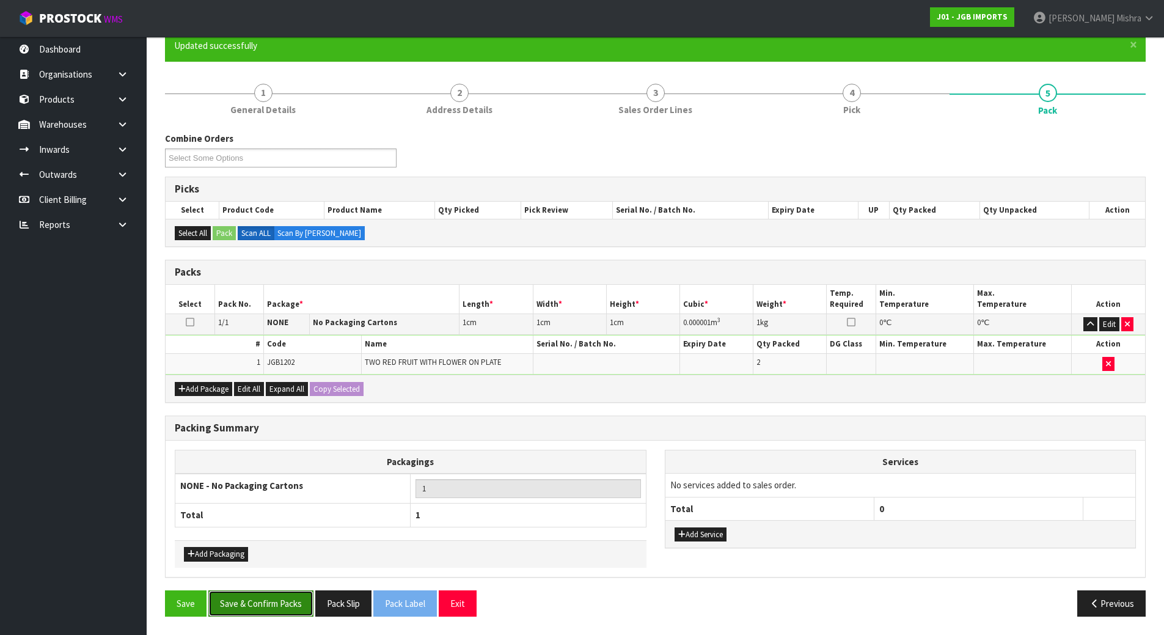
click at [263, 596] on button "Save & Confirm Packs" at bounding box center [260, 603] width 105 height 26
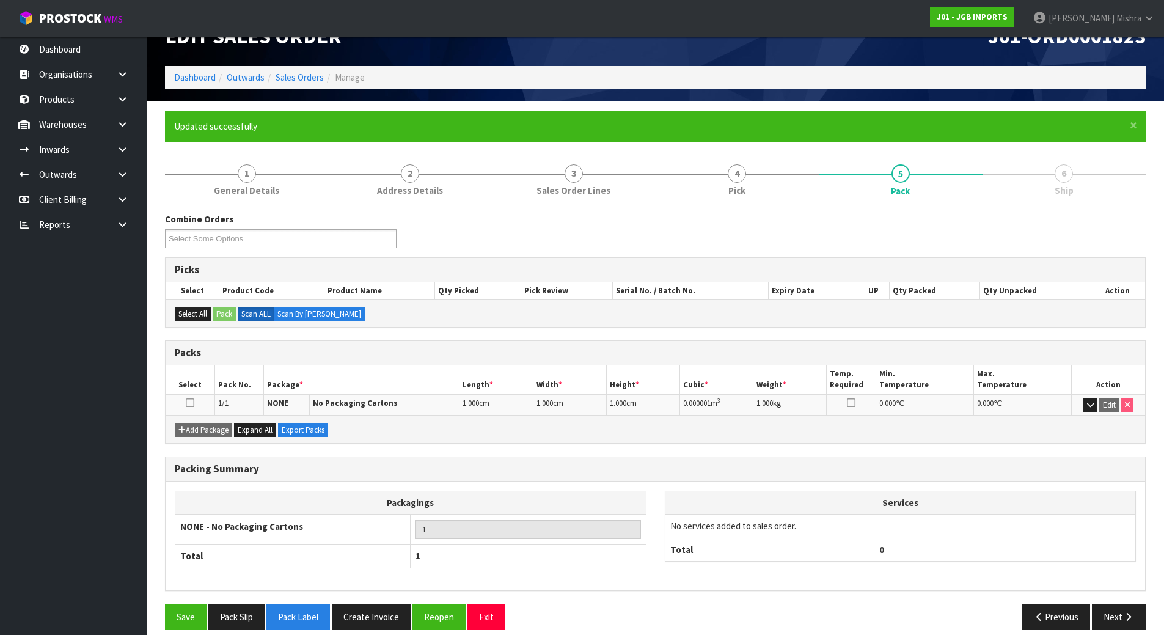
scroll to position [44, 0]
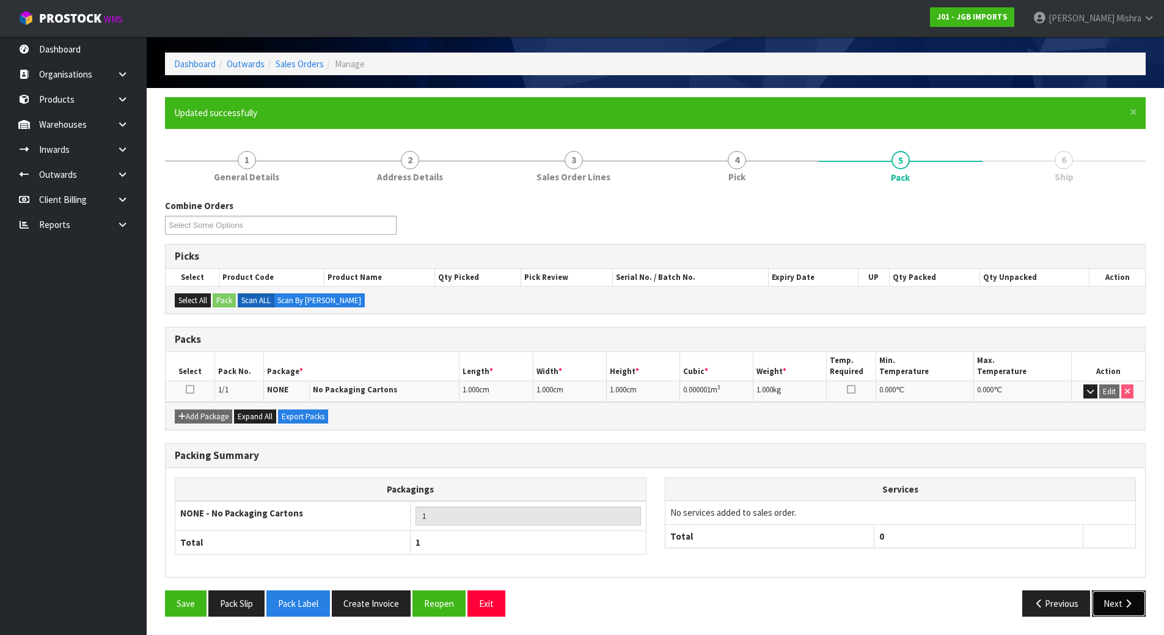
click at [1137, 611] on button "Next" at bounding box center [1119, 603] width 54 height 26
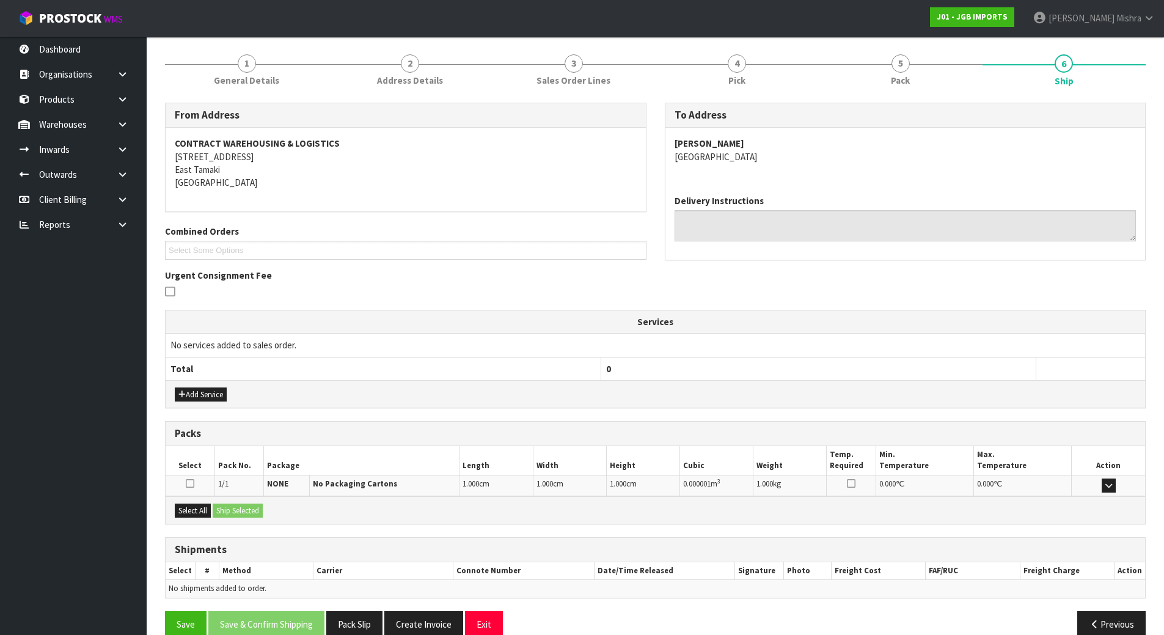
scroll to position [161, 0]
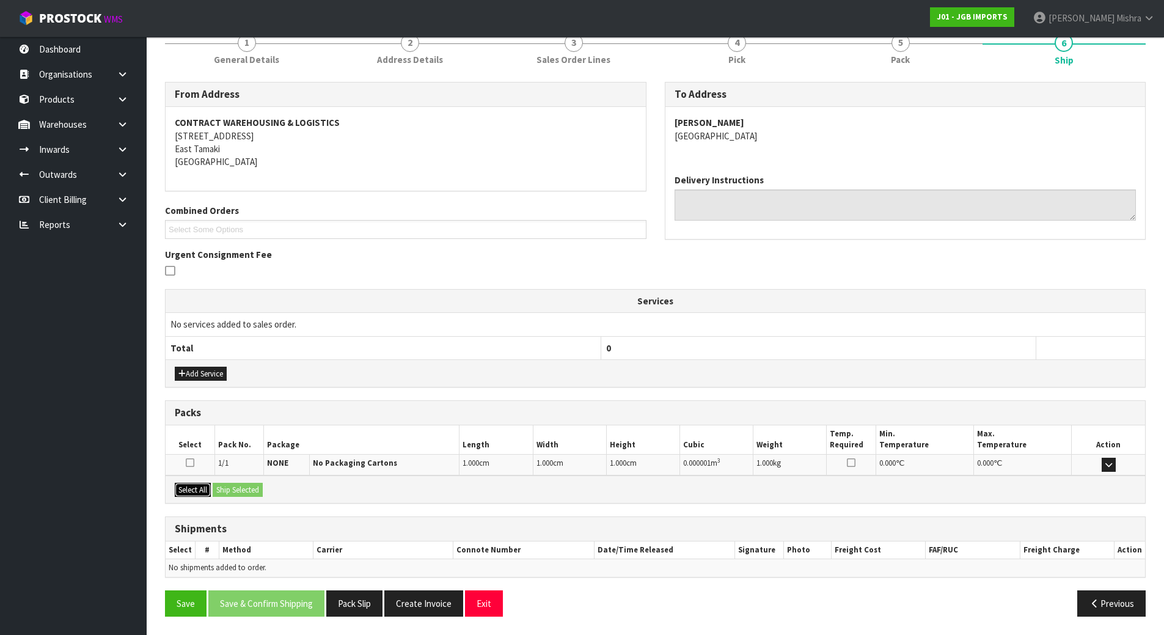
click at [177, 489] on button "Select All" at bounding box center [193, 490] width 36 height 15
click at [240, 488] on button "Ship Selected" at bounding box center [238, 490] width 50 height 15
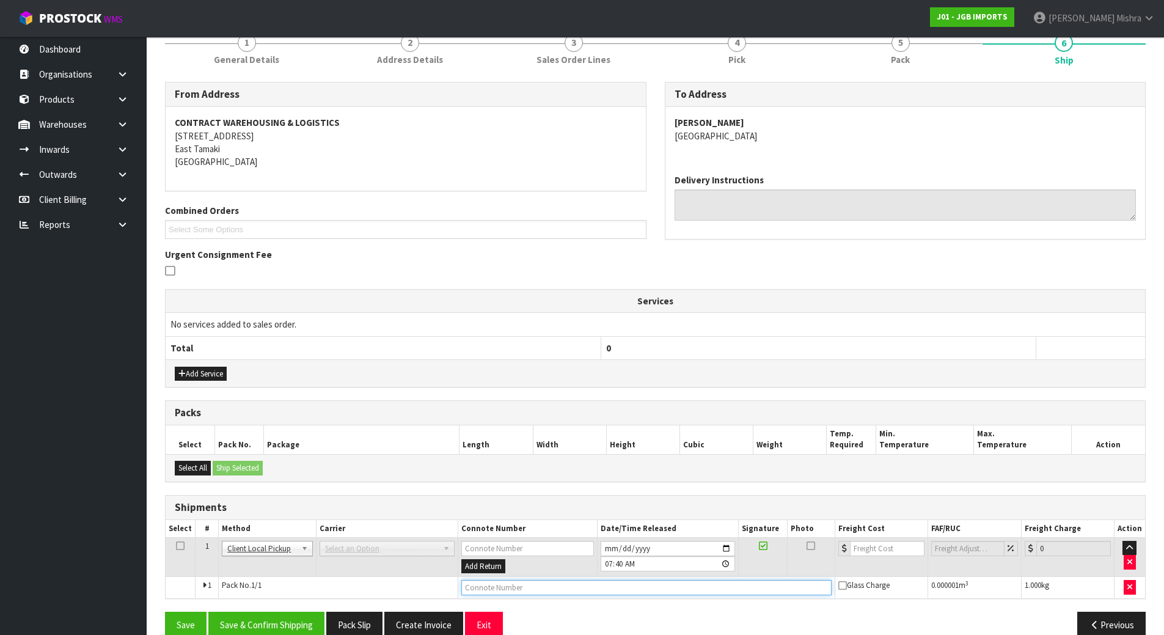
click at [636, 595] on input "text" at bounding box center [646, 587] width 370 height 15
type input "DISPOSED"
click at [303, 621] on button "Save & Confirm Shipping" at bounding box center [266, 625] width 116 height 26
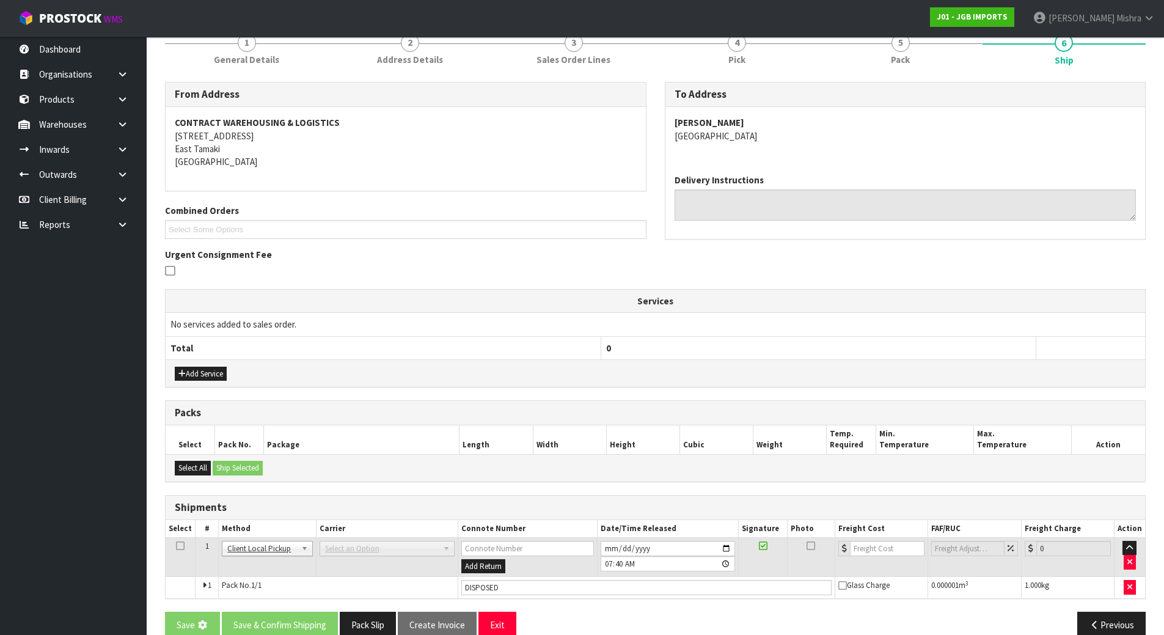
scroll to position [0, 0]
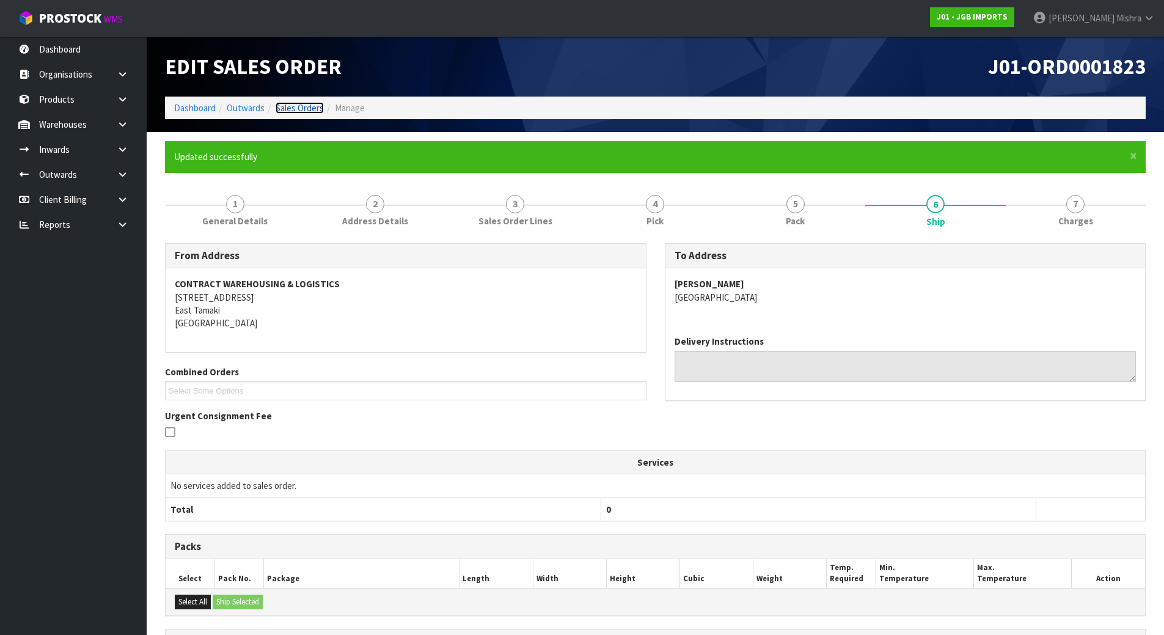
click at [282, 109] on link "Sales Orders" at bounding box center [300, 108] width 48 height 12
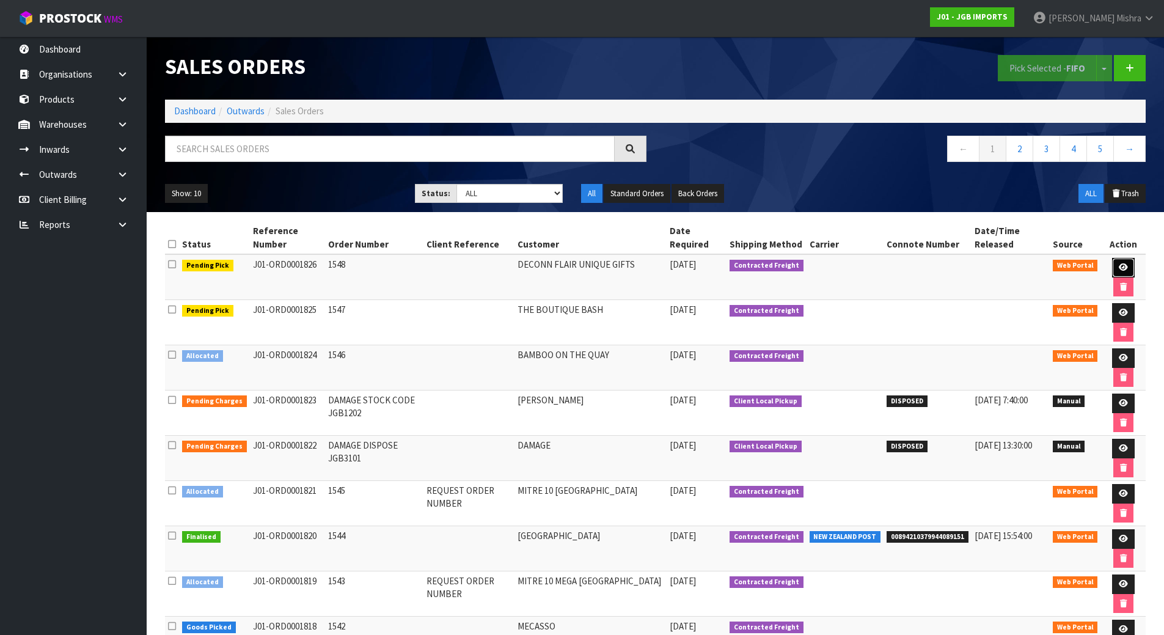
click at [1121, 263] on icon at bounding box center [1123, 267] width 9 height 8
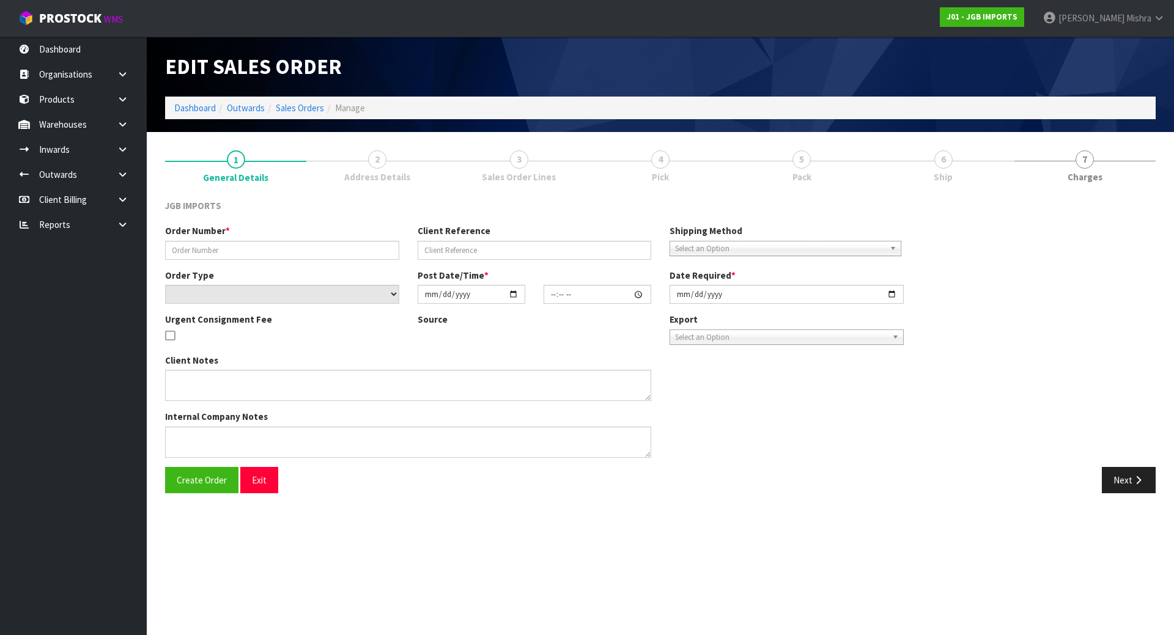
type input "1548"
select select "number:0"
type input "[DATE]"
type input "15:48:00.000"
type input "[DATE]"
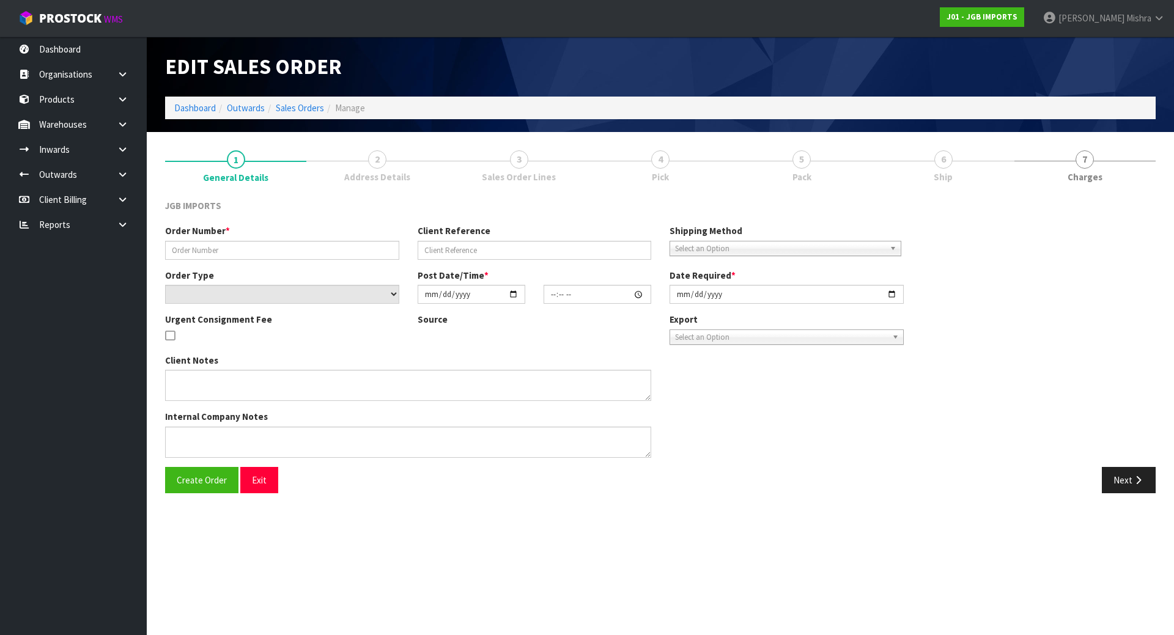
type textarea "ITEMS JGB1506 & JGB1503 ARE TO BE DISCOUNTED TO $19-99 + GST EACH. PLEASE SHOW …"
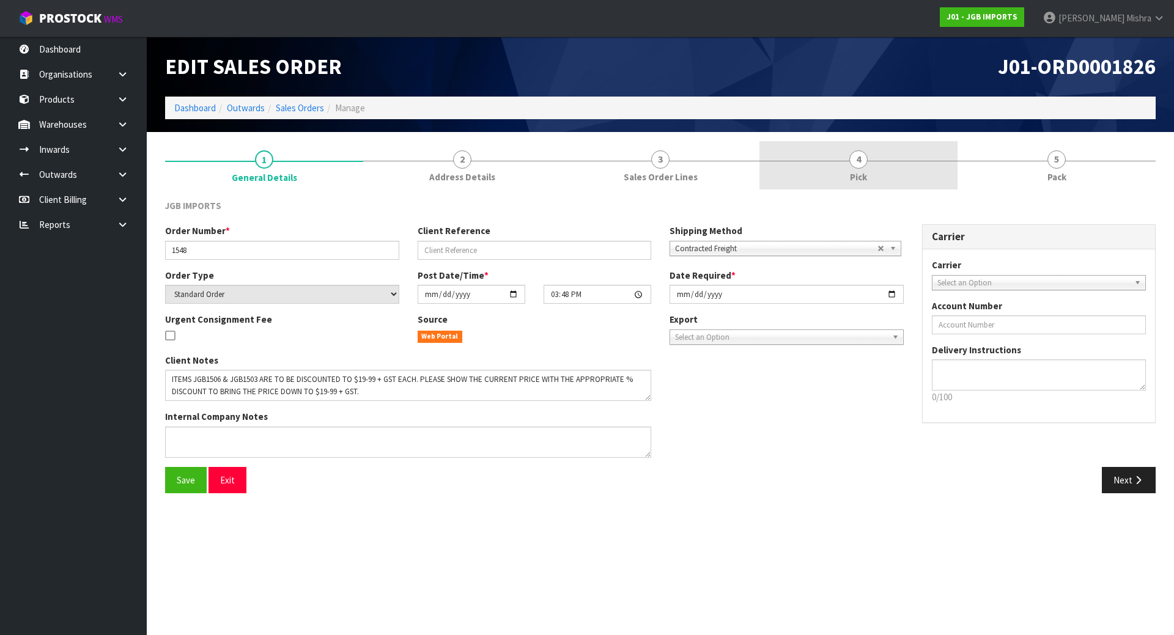
click at [843, 172] on link "4 Pick" at bounding box center [858, 165] width 198 height 48
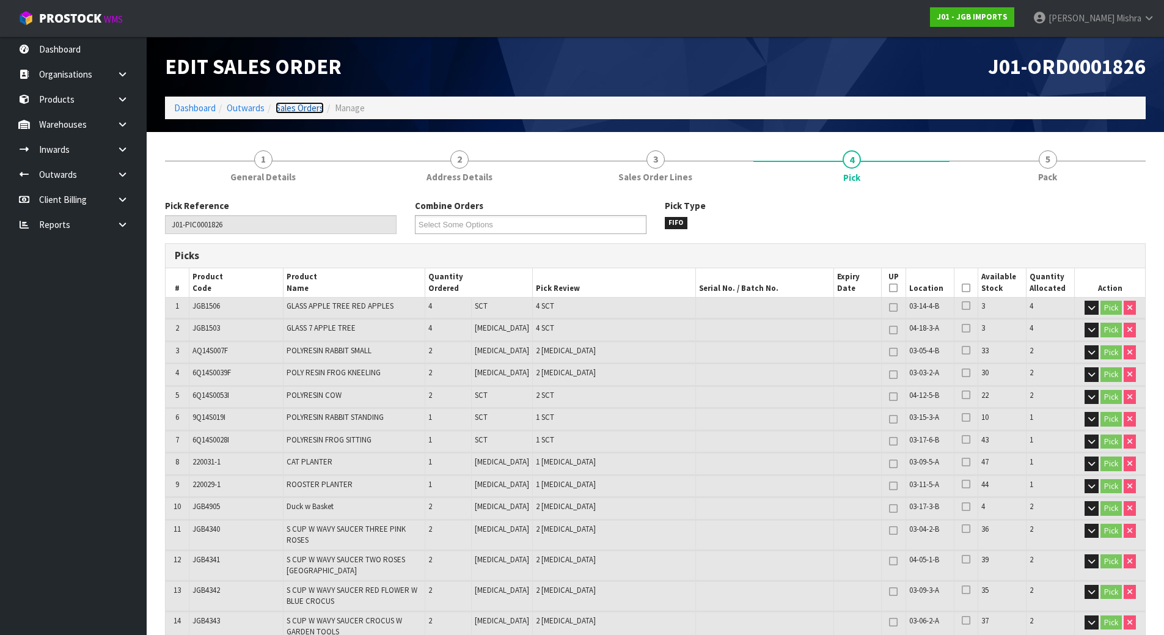
click at [307, 111] on link "Sales Orders" at bounding box center [300, 108] width 48 height 12
